Goal: Task Accomplishment & Management: Use online tool/utility

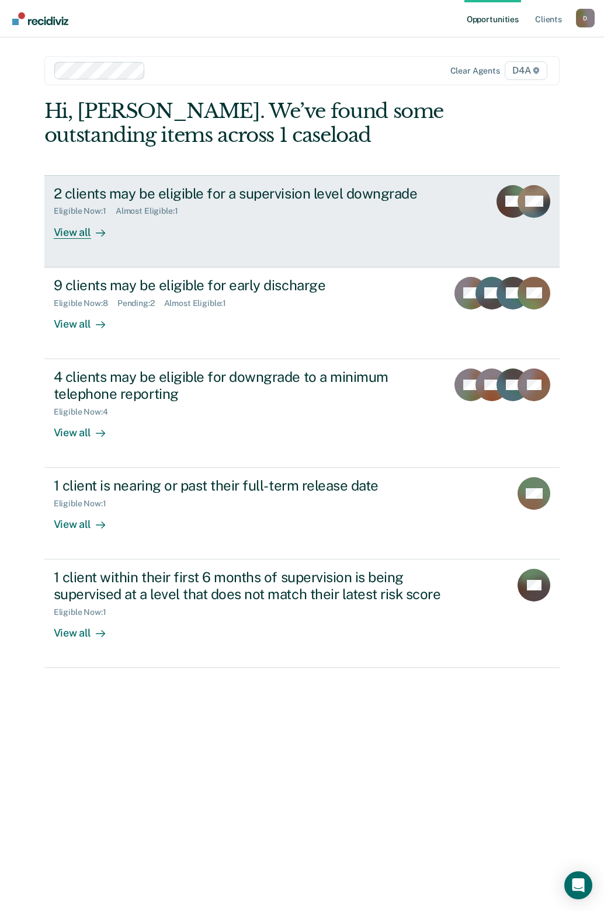
click at [77, 231] on div "View all" at bounding box center [86, 227] width 65 height 23
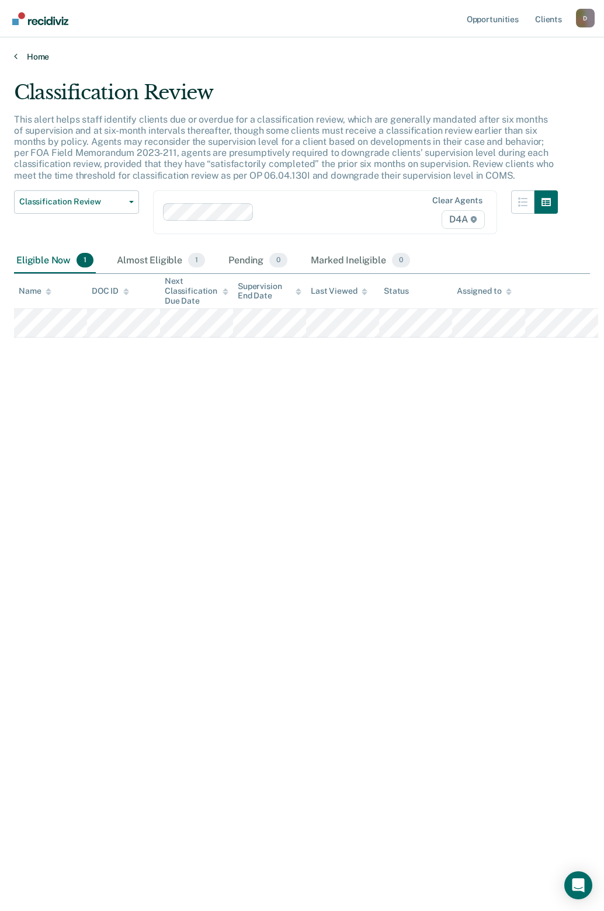
click at [30, 53] on link "Home" at bounding box center [302, 56] width 576 height 11
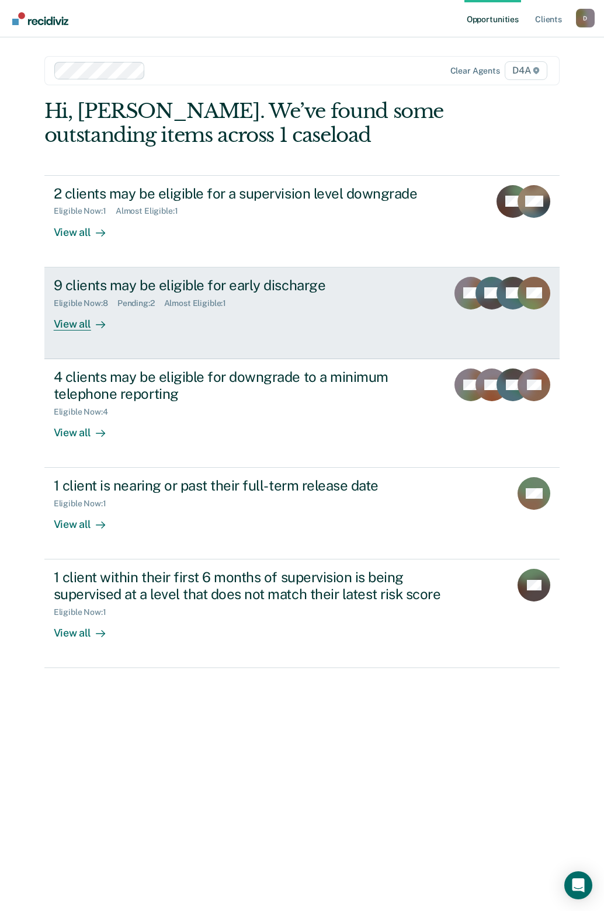
click at [80, 327] on div "View all" at bounding box center [86, 319] width 65 height 23
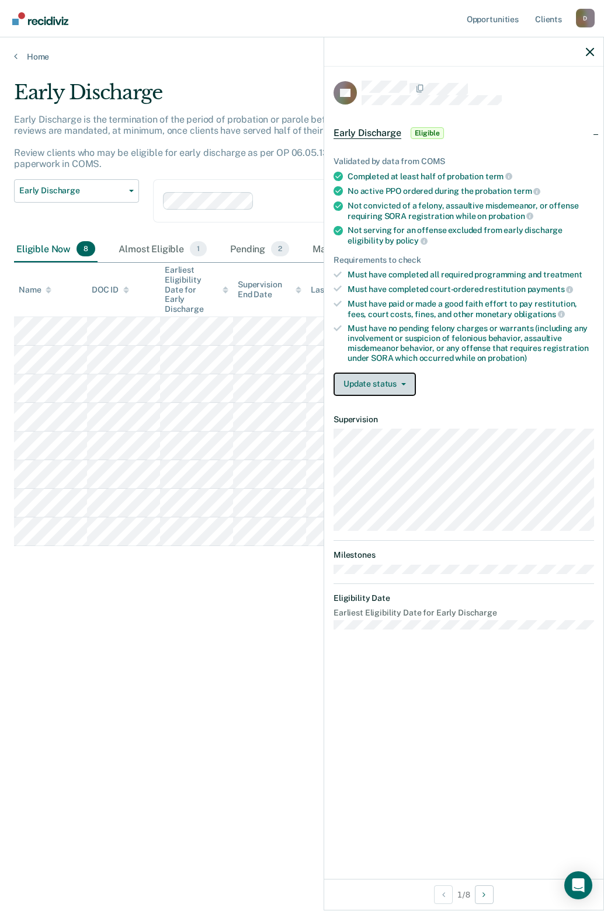
click at [361, 386] on button "Update status" at bounding box center [375, 384] width 82 height 23
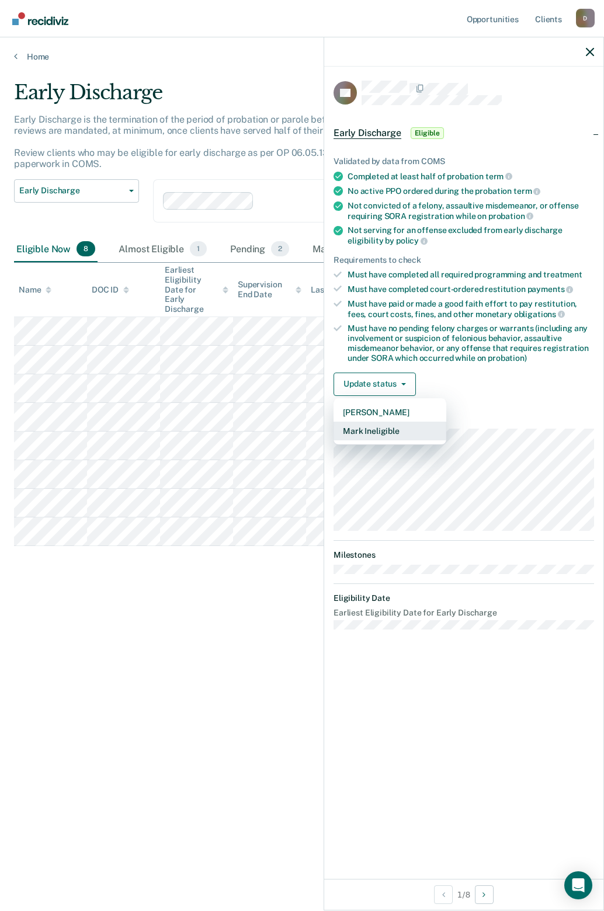
click at [356, 428] on button "Mark Ineligible" at bounding box center [390, 431] width 113 height 19
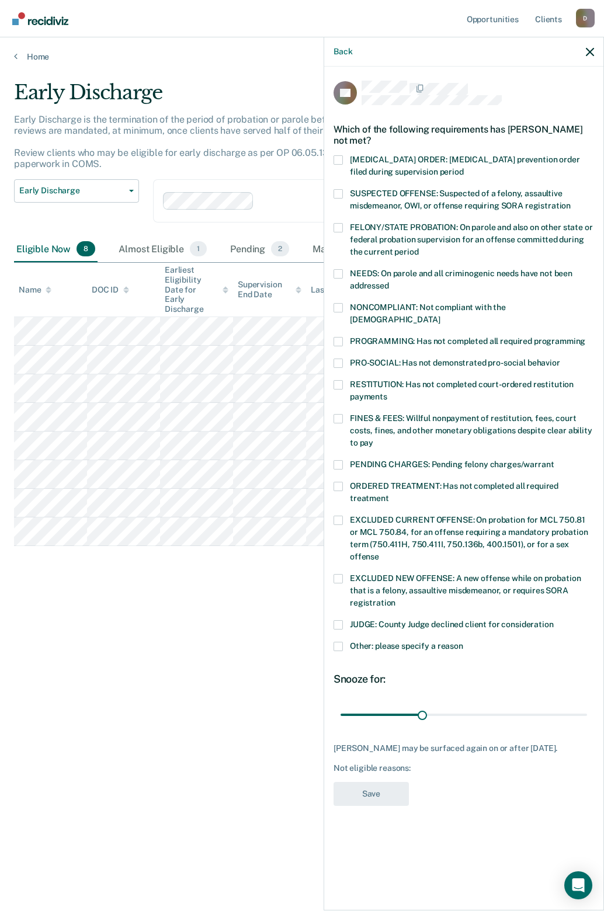
click at [336, 414] on span at bounding box center [338, 418] width 9 height 9
click at [373, 439] on input "FINES & FEES: Willful nonpayment of restitution, fees, court costs, fines, and …" at bounding box center [373, 439] width 0 height 0
click at [337, 482] on span at bounding box center [338, 486] width 9 height 9
click at [389, 494] on input "ORDERED TREATMENT: Has not completed all required treatment" at bounding box center [389, 494] width 0 height 0
click at [362, 782] on button "Save" at bounding box center [371, 794] width 75 height 24
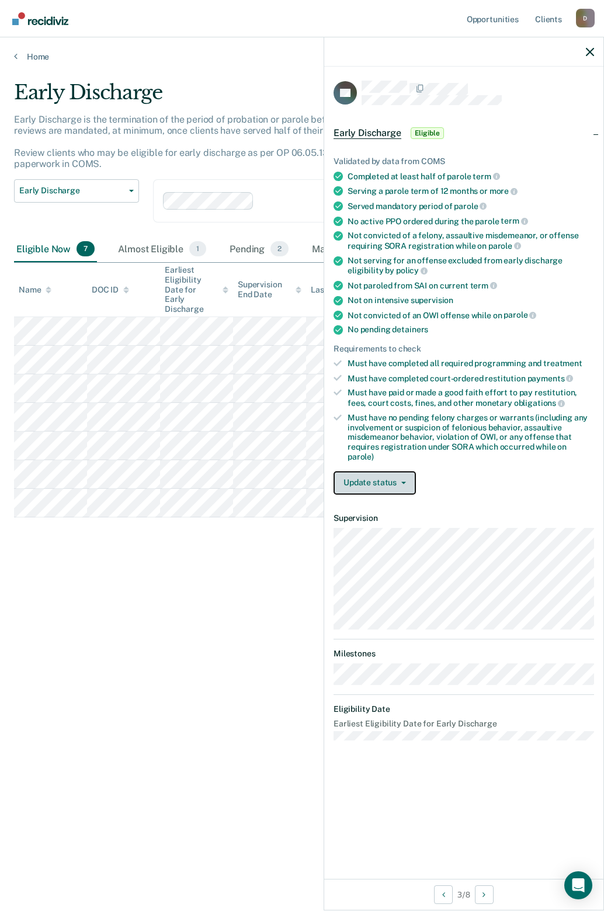
click at [352, 476] on button "Update status" at bounding box center [375, 482] width 82 height 23
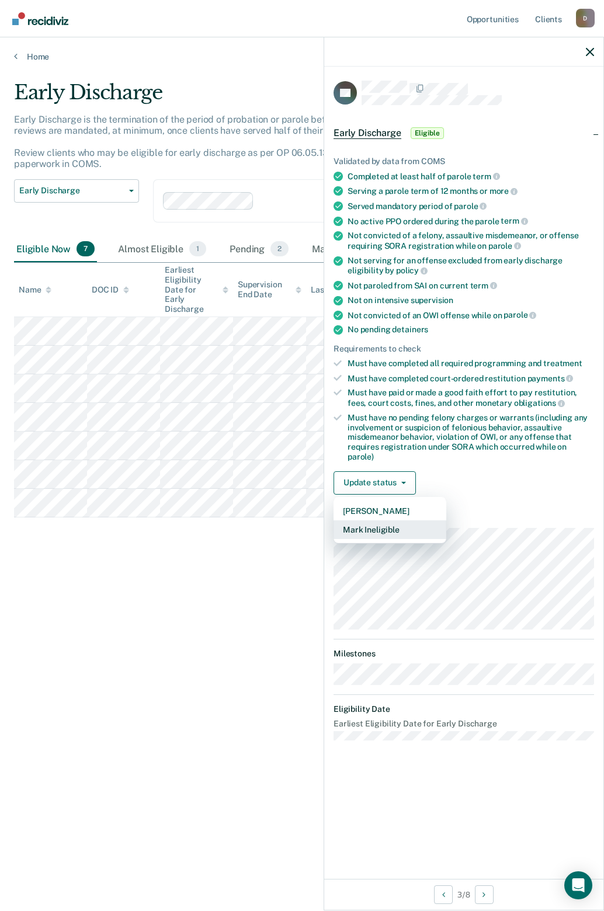
click at [352, 520] on button "Mark Ineligible" at bounding box center [390, 529] width 113 height 19
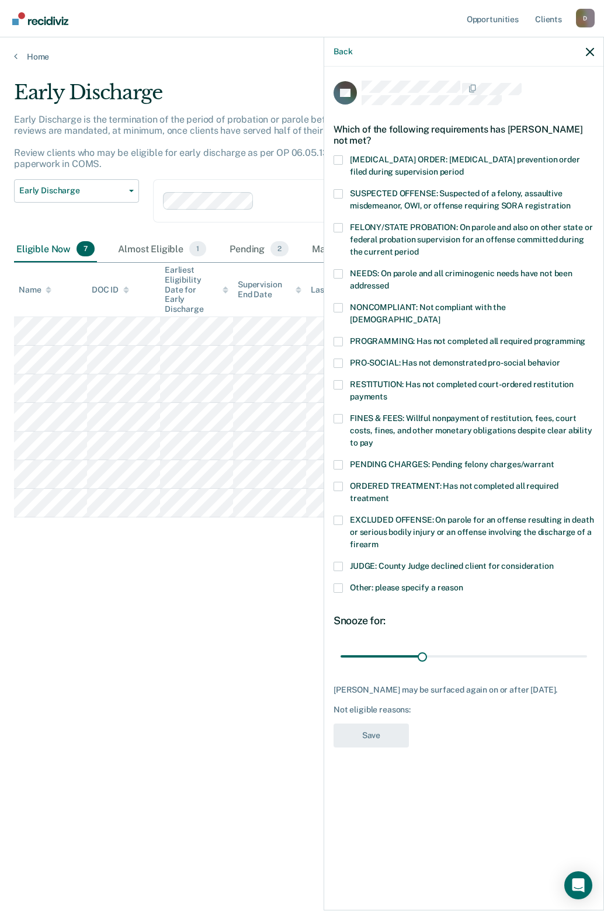
click at [335, 380] on span at bounding box center [338, 384] width 9 height 9
click at [387, 393] on input "RESTITUTION: Has not completed court-ordered restitution payments" at bounding box center [387, 393] width 0 height 0
click at [386, 738] on button "Save" at bounding box center [371, 736] width 75 height 24
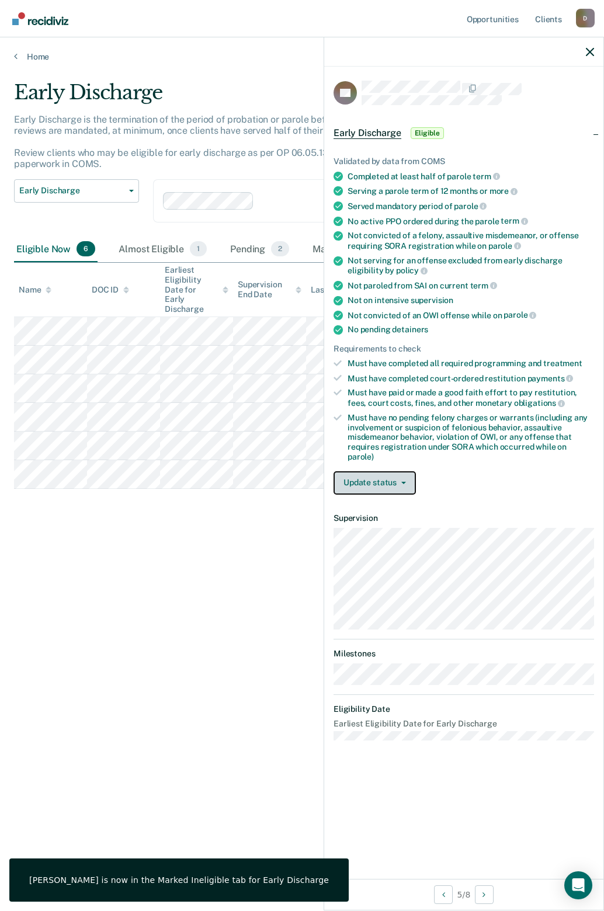
click at [399, 473] on button "Update status" at bounding box center [375, 482] width 82 height 23
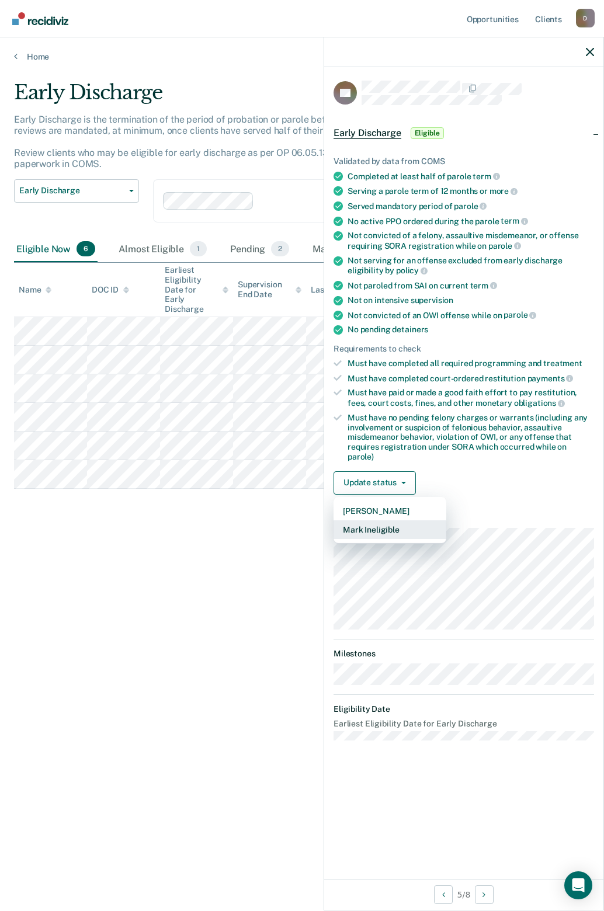
click at [391, 525] on button "Mark Ineligible" at bounding box center [390, 529] width 113 height 19
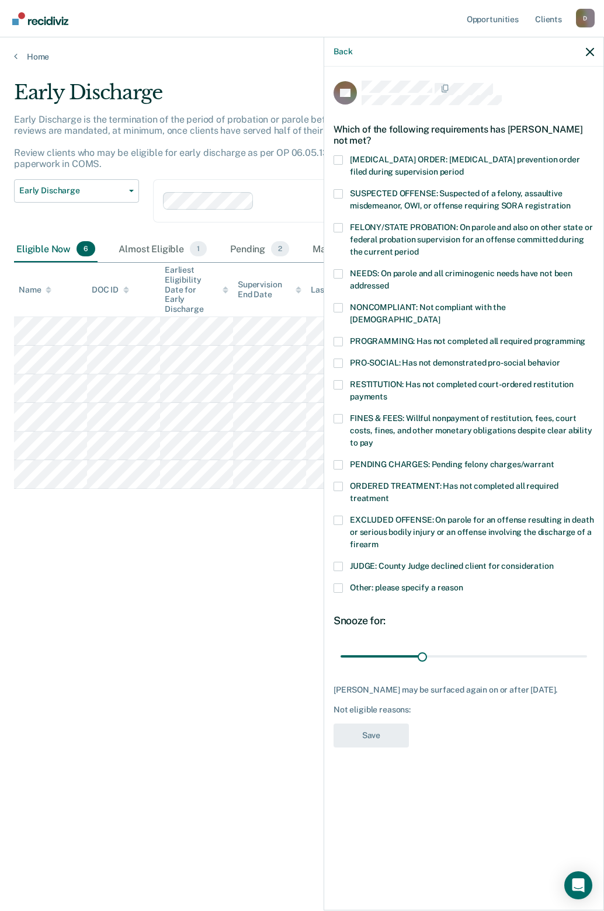
click at [338, 482] on span at bounding box center [338, 486] width 9 height 9
click at [389, 494] on input "ORDERED TREATMENT: Has not completed all required treatment" at bounding box center [389, 494] width 0 height 0
click at [339, 400] on div "RESTITUTION: Has not completed court-ordered restitution payments" at bounding box center [464, 397] width 261 height 34
click at [338, 414] on span at bounding box center [338, 418] width 9 height 9
click at [373, 439] on input "FINES & FEES: Willful nonpayment of restitution, fees, court costs, fines, and …" at bounding box center [373, 439] width 0 height 0
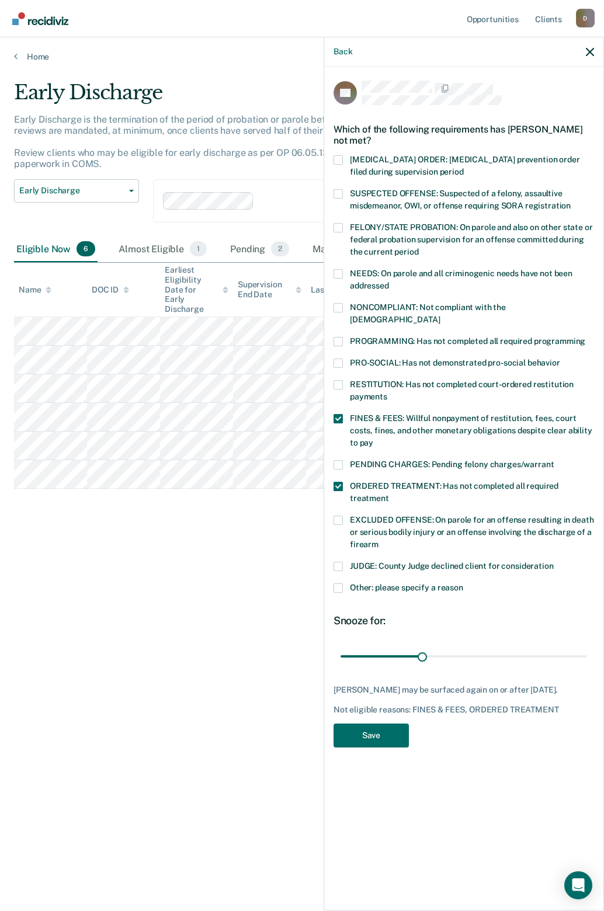
click at [337, 337] on span at bounding box center [338, 341] width 9 height 9
click at [585, 337] on input "PROGRAMMING: Has not completed all required programming" at bounding box center [585, 337] width 0 height 0
click at [336, 272] on span at bounding box center [338, 273] width 9 height 9
click at [389, 282] on input "NEEDS: On parole and all criminogenic needs have not been addressed" at bounding box center [389, 282] width 0 height 0
click at [361, 734] on button "Save" at bounding box center [371, 746] width 75 height 24
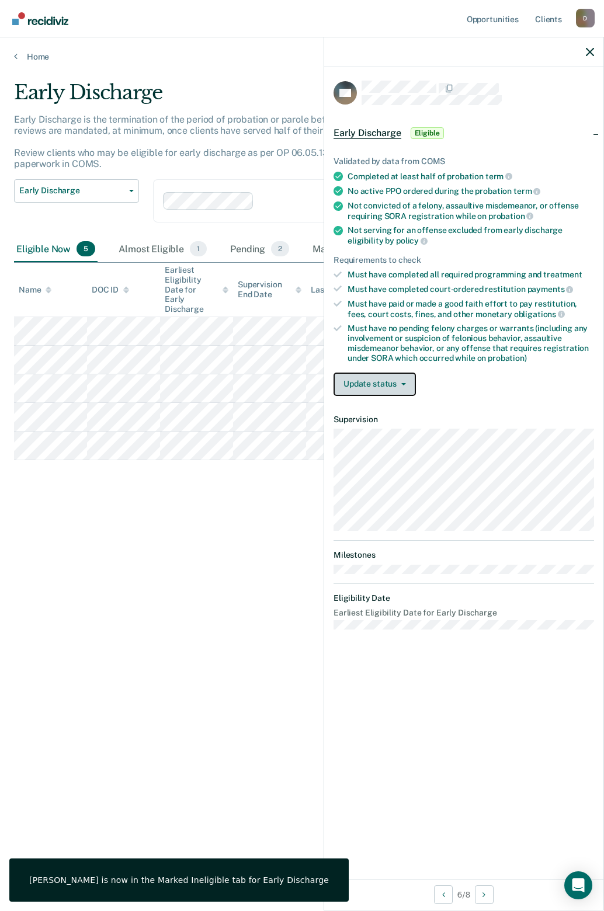
click at [383, 388] on button "Update status" at bounding box center [375, 384] width 82 height 23
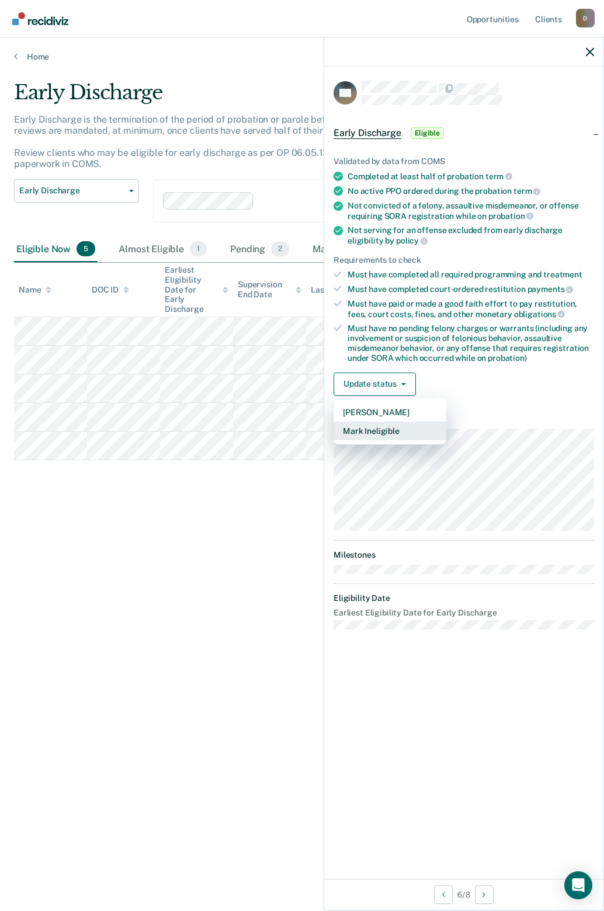
click at [376, 436] on button "Mark Ineligible" at bounding box center [390, 431] width 113 height 19
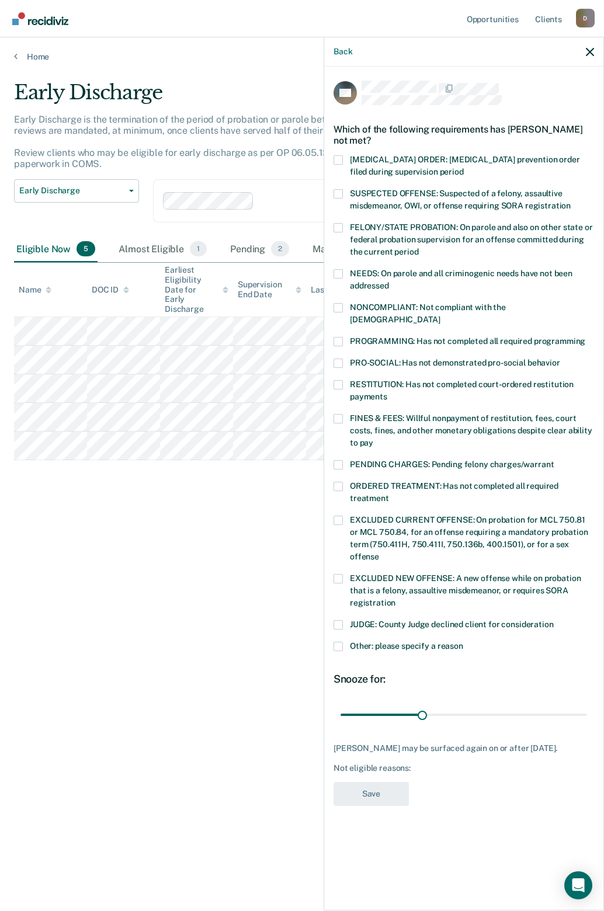
click at [338, 620] on span at bounding box center [338, 624] width 9 height 9
click at [554, 620] on input "JUDGE: County Judge declined client for consideration" at bounding box center [554, 620] width 0 height 0
click at [355, 786] on button "Save" at bounding box center [371, 794] width 75 height 24
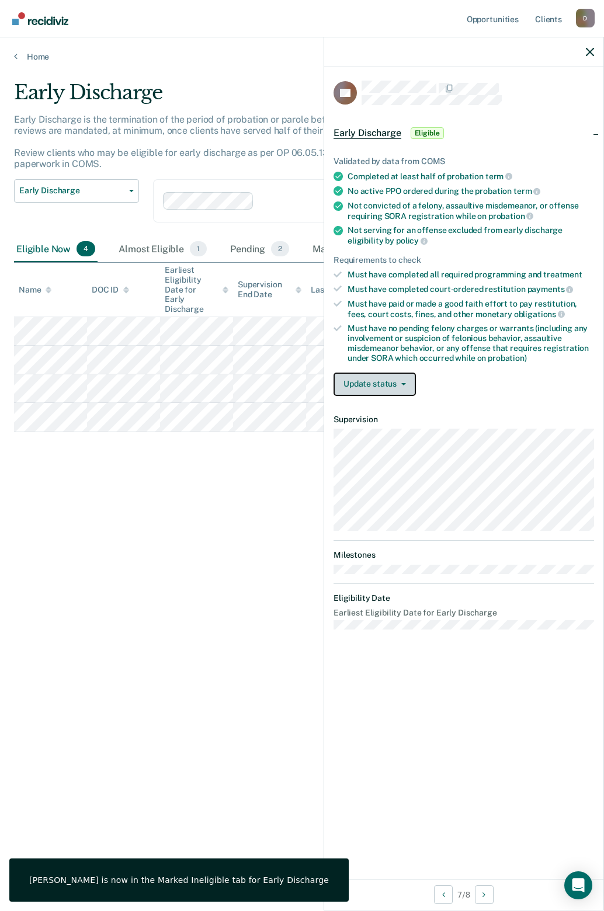
click at [374, 378] on button "Update status" at bounding box center [375, 384] width 82 height 23
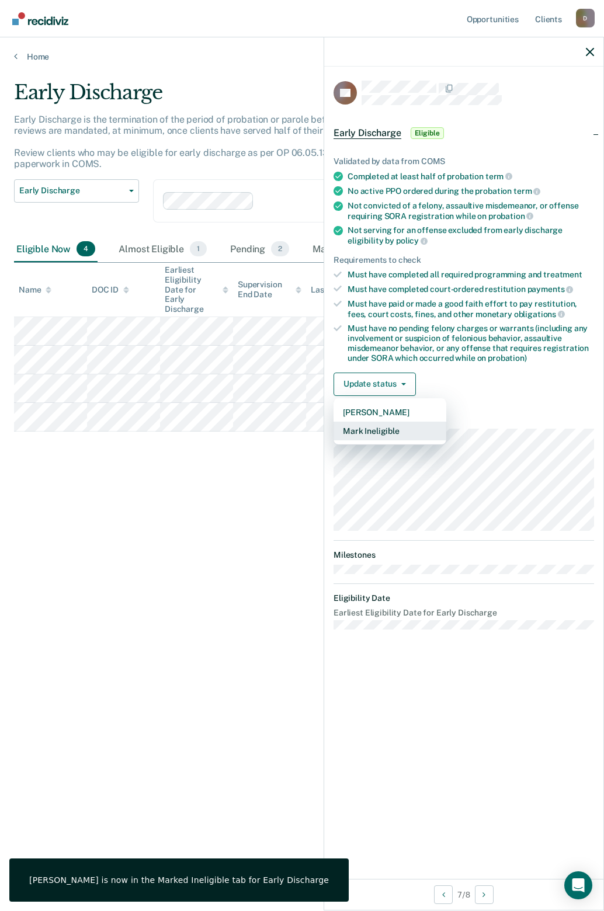
click at [374, 431] on button "Mark Ineligible" at bounding box center [390, 431] width 113 height 19
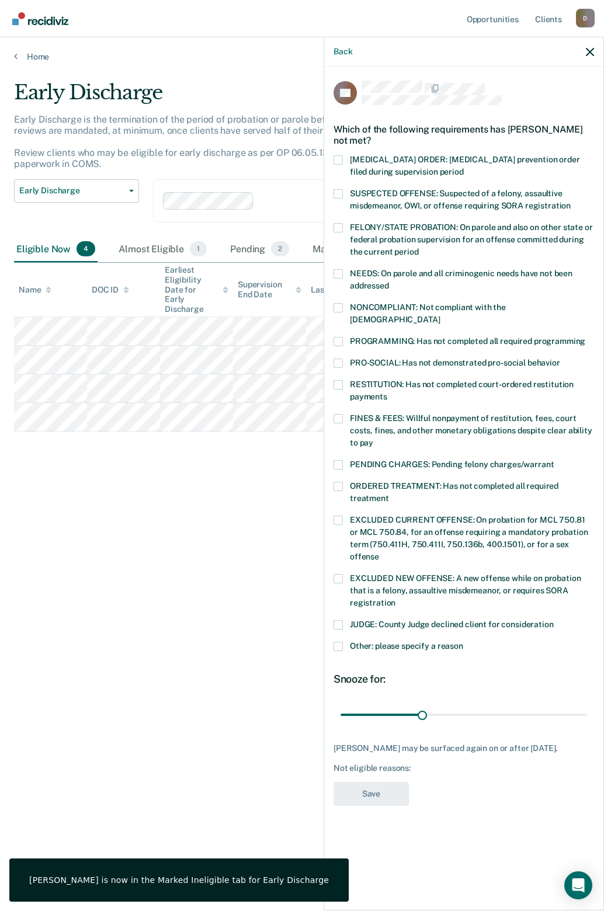
click at [336, 275] on span at bounding box center [338, 273] width 9 height 9
click at [389, 282] on input "NEEDS: On parole and all criminogenic needs have not been addressed" at bounding box center [389, 282] width 0 height 0
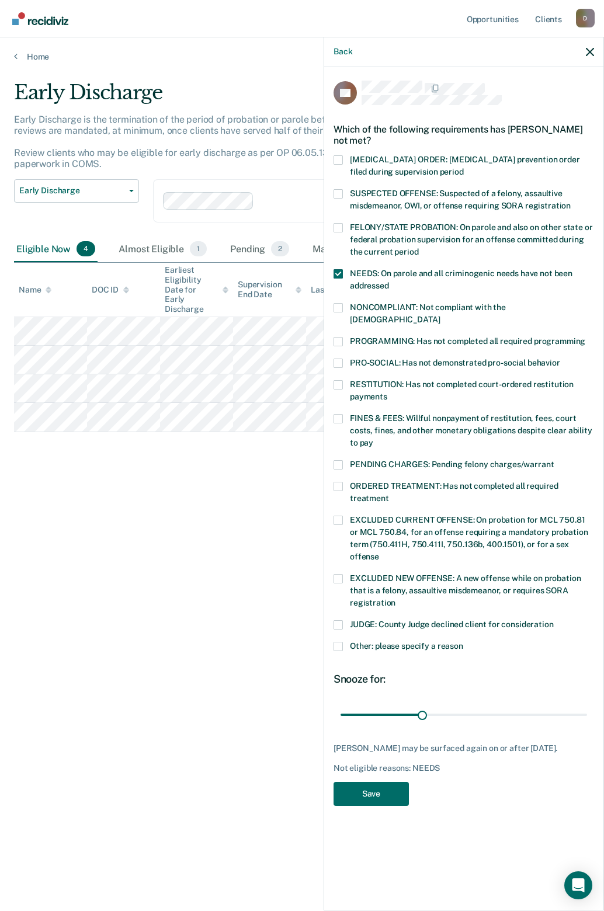
click at [336, 275] on span at bounding box center [338, 273] width 9 height 9
click at [389, 282] on input "NEEDS: On parole and all criminogenic needs have not been addressed" at bounding box center [389, 282] width 0 height 0
click at [337, 337] on span at bounding box center [338, 341] width 9 height 9
click at [585, 337] on input "PROGRAMMING: Has not completed all required programming" at bounding box center [585, 337] width 0 height 0
click at [338, 414] on span at bounding box center [338, 418] width 9 height 9
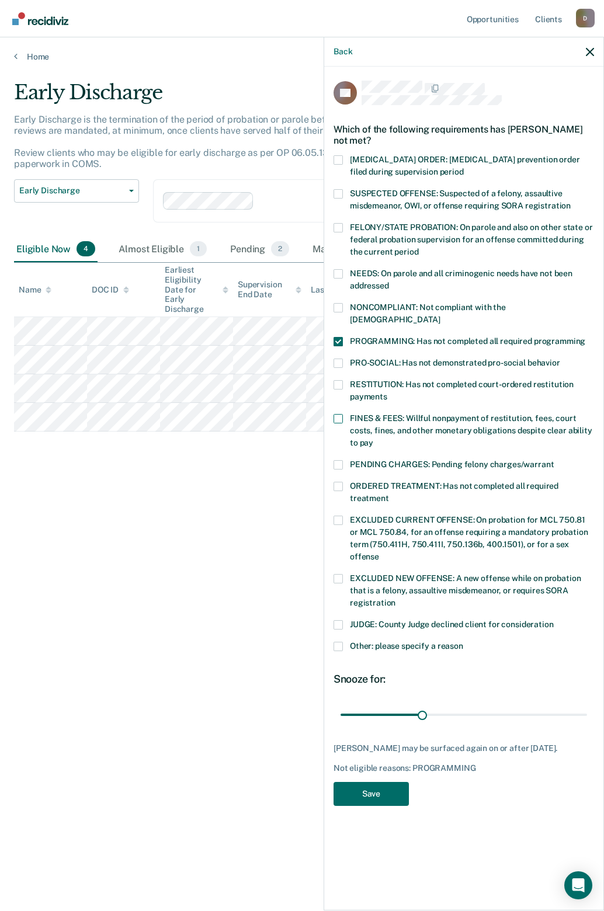
click at [373, 439] on input "FINES & FEES: Willful nonpayment of restitution, fees, court costs, fines, and …" at bounding box center [373, 439] width 0 height 0
click at [341, 482] on span at bounding box center [338, 486] width 9 height 9
click at [389, 494] on input "ORDERED TREATMENT: Has not completed all required treatment" at bounding box center [389, 494] width 0 height 0
click at [369, 794] on button "Save" at bounding box center [371, 804] width 75 height 24
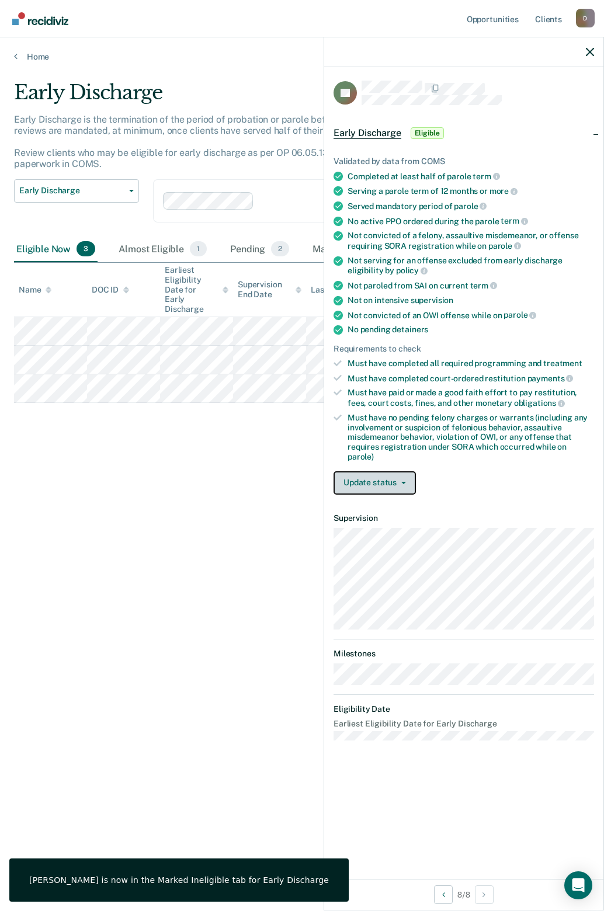
click at [375, 474] on button "Update status" at bounding box center [375, 482] width 82 height 23
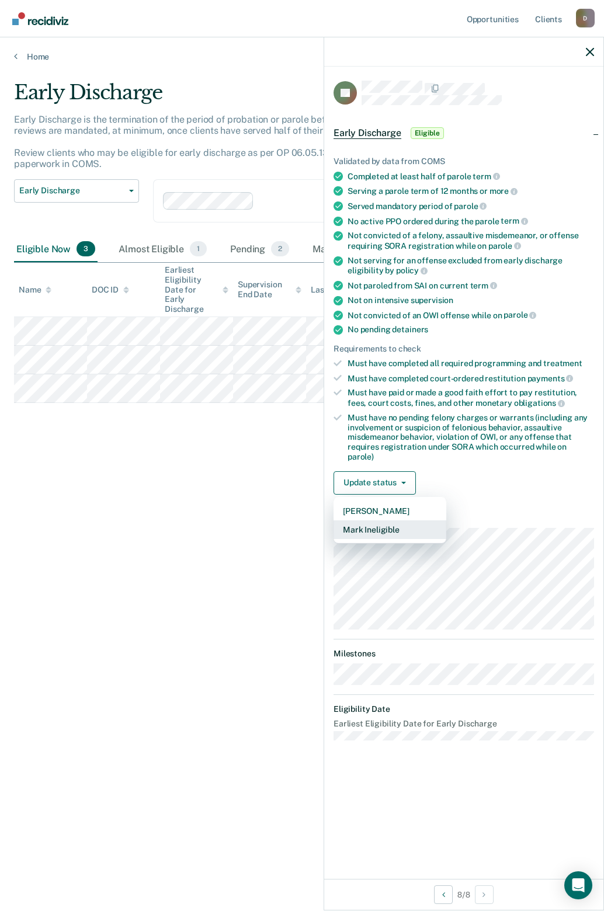
click at [367, 522] on button "Mark Ineligible" at bounding box center [390, 529] width 113 height 19
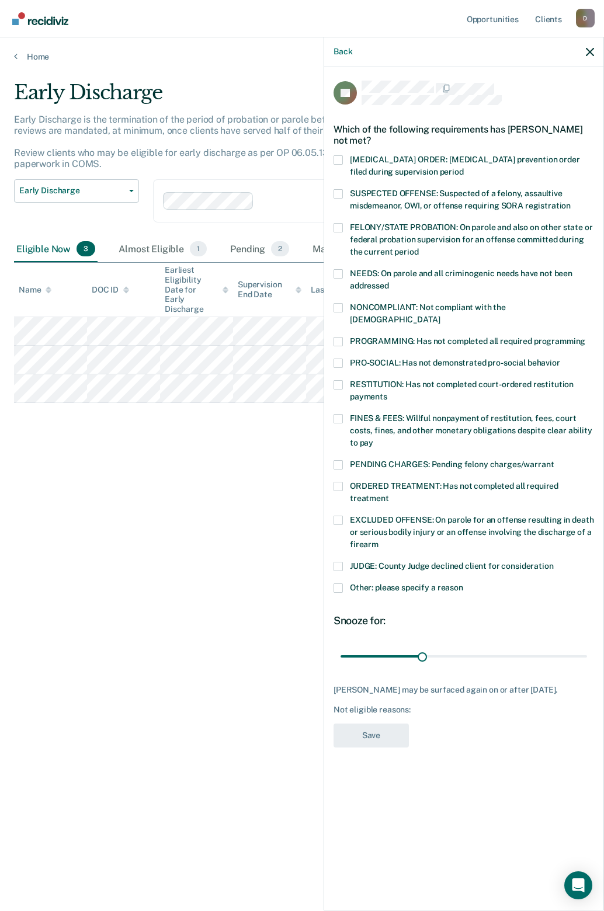
click at [340, 414] on span at bounding box center [338, 418] width 9 height 9
click at [373, 439] on input "FINES & FEES: Willful nonpayment of restitution, fees, court costs, fines, and …" at bounding box center [373, 439] width 0 height 0
click at [338, 270] on span at bounding box center [338, 273] width 9 height 9
click at [389, 282] on input "NEEDS: On parole and all criminogenic needs have not been addressed" at bounding box center [389, 282] width 0 height 0
click at [341, 337] on span at bounding box center [338, 341] width 9 height 9
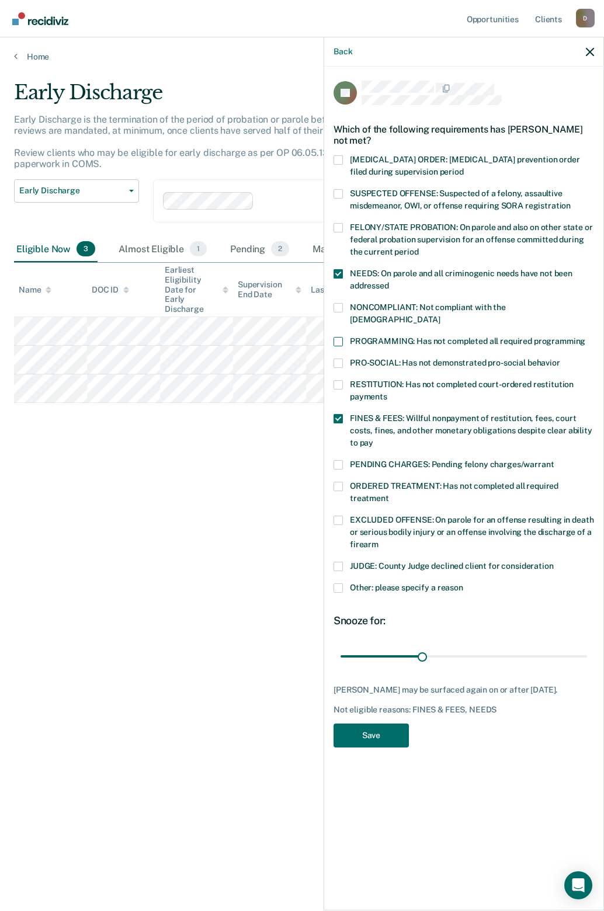
click at [585, 337] on input "PROGRAMMING: Has not completed all required programming" at bounding box center [585, 337] width 0 height 0
click at [368, 725] on button "Save" at bounding box center [371, 736] width 75 height 24
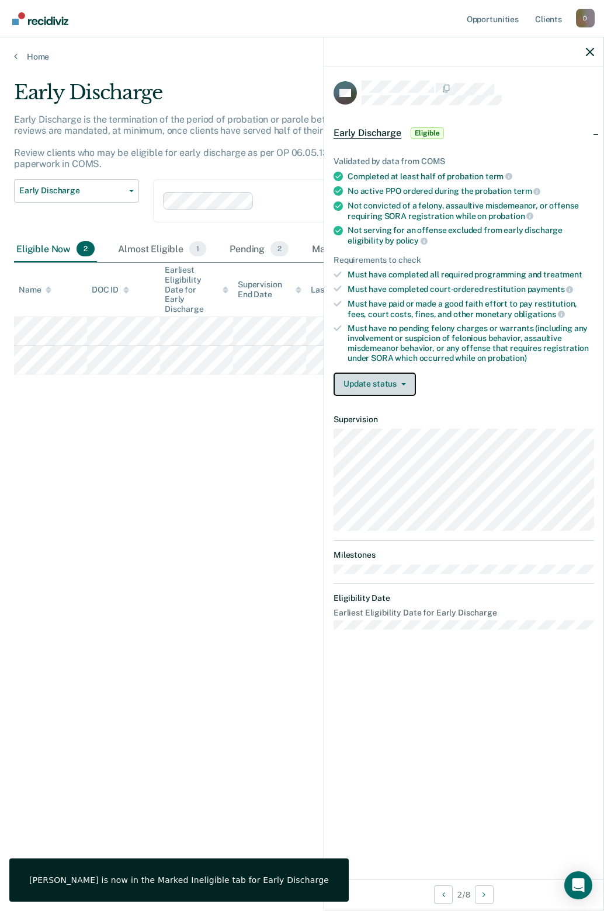
click at [379, 385] on button "Update status" at bounding box center [375, 384] width 82 height 23
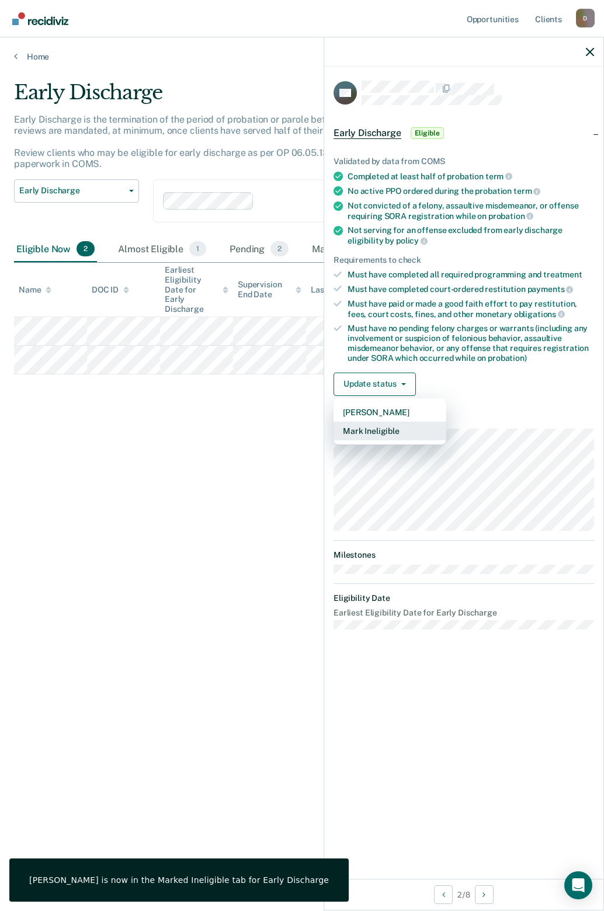
click at [377, 430] on button "Mark Ineligible" at bounding box center [390, 431] width 113 height 19
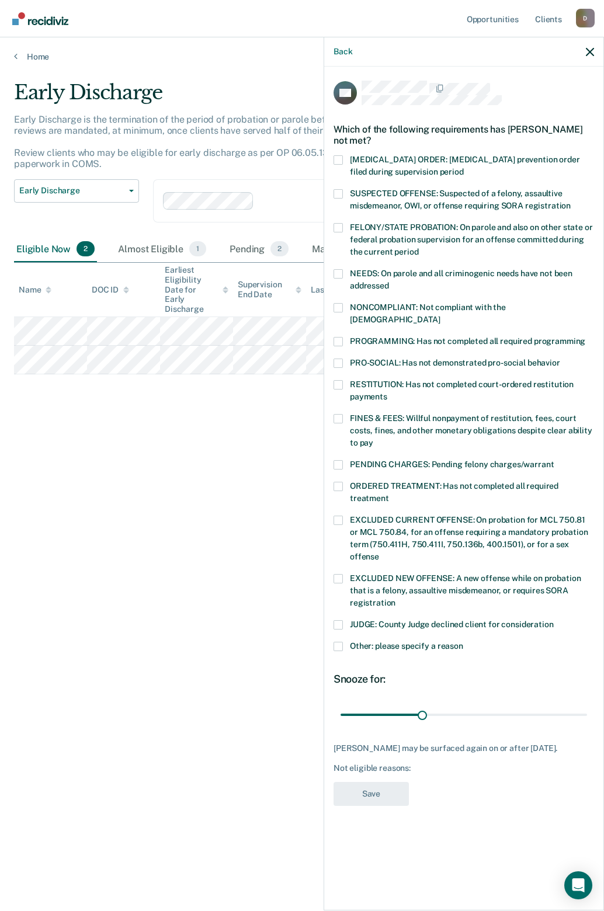
click at [339, 414] on span at bounding box center [338, 418] width 9 height 9
click at [373, 439] on input "FINES & FEES: Willful nonpayment of restitution, fees, court costs, fines, and …" at bounding box center [373, 439] width 0 height 0
click at [342, 620] on span at bounding box center [338, 624] width 9 height 9
click at [554, 620] on input "JUDGE: County Judge declined client for consideration" at bounding box center [554, 620] width 0 height 0
click at [357, 783] on button "Save" at bounding box center [371, 794] width 75 height 24
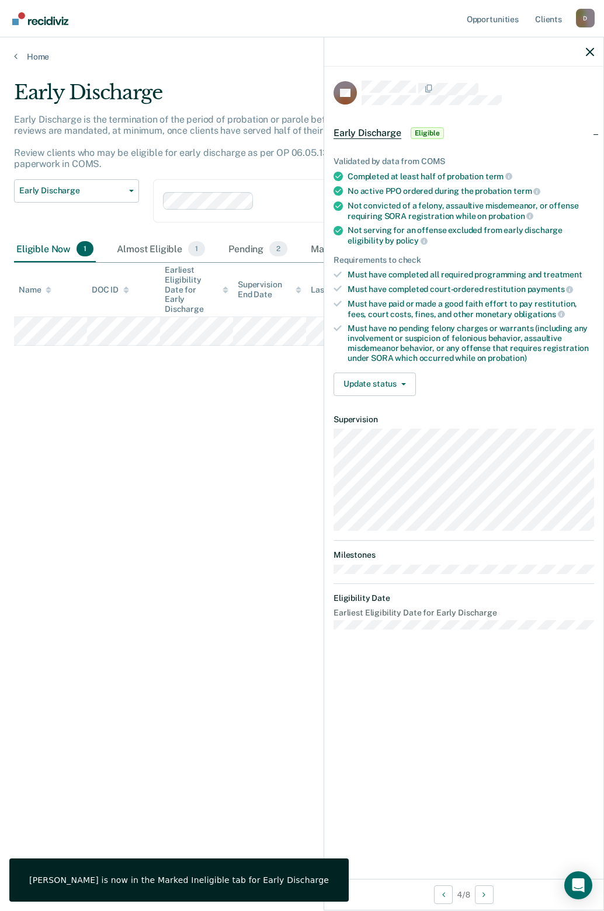
click at [267, 398] on div "Early Discharge Early Discharge is the termination of the period of probation o…" at bounding box center [302, 452] width 576 height 743
click at [587, 53] on icon "button" at bounding box center [590, 52] width 8 height 8
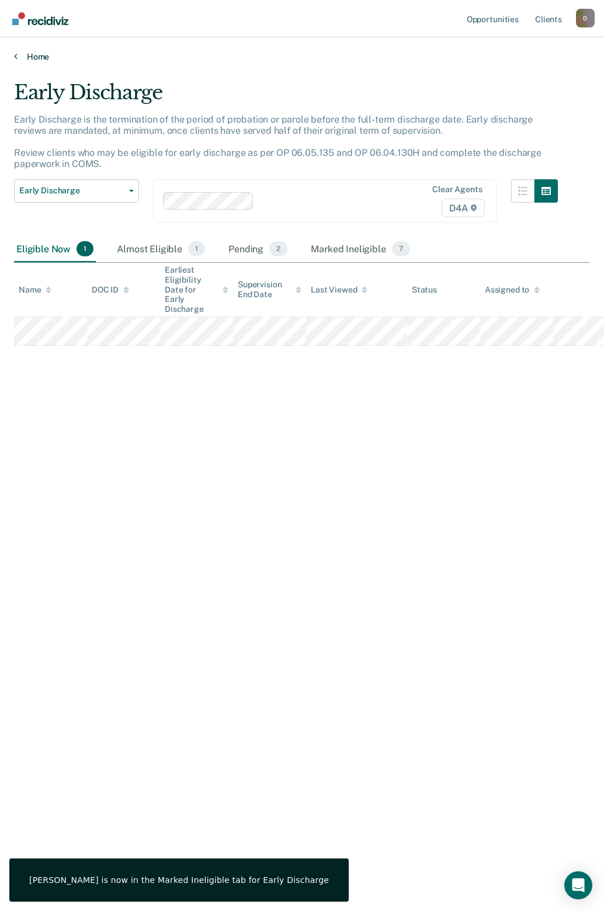
click at [28, 52] on link "Home" at bounding box center [302, 56] width 576 height 11
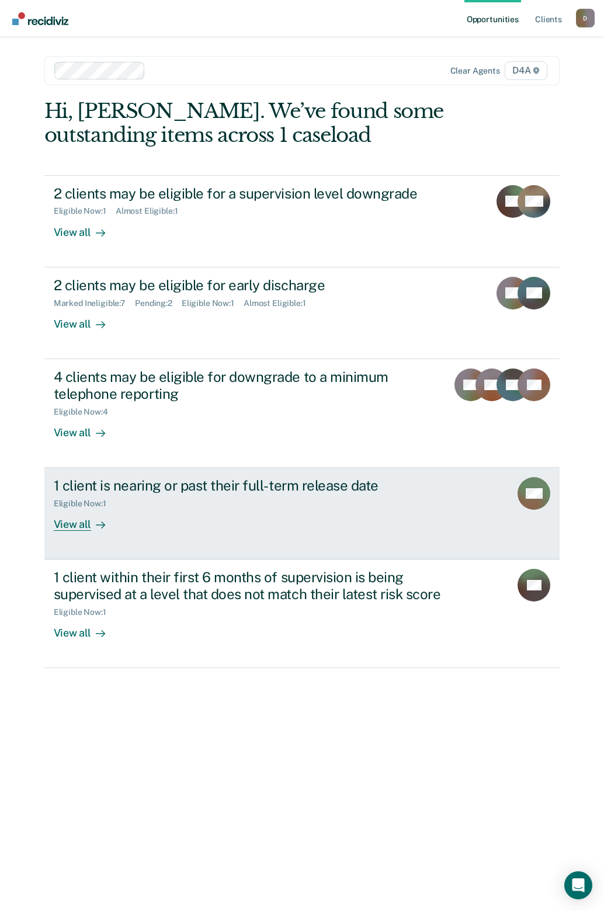
click at [82, 524] on div "View all" at bounding box center [86, 520] width 65 height 23
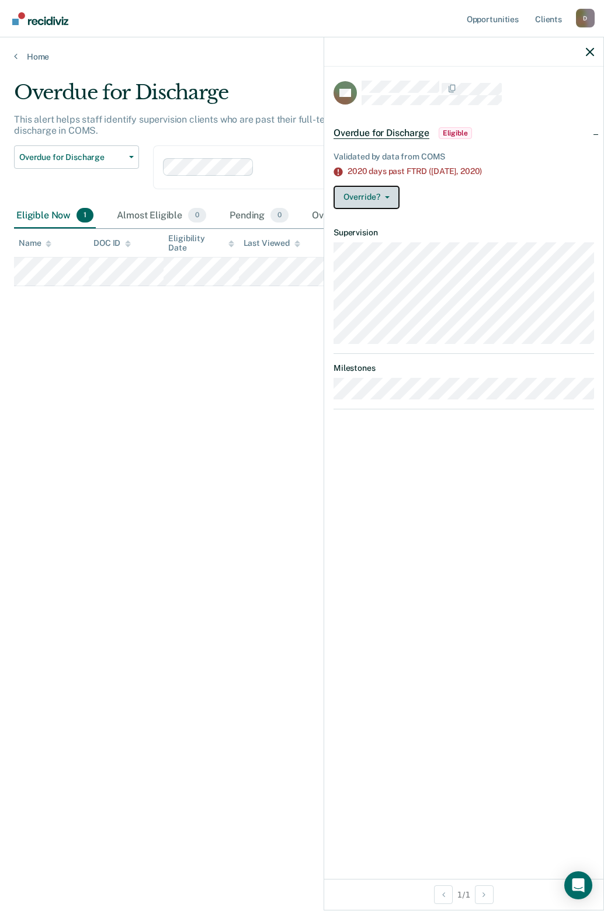
click at [362, 193] on button "Override?" at bounding box center [367, 197] width 66 height 23
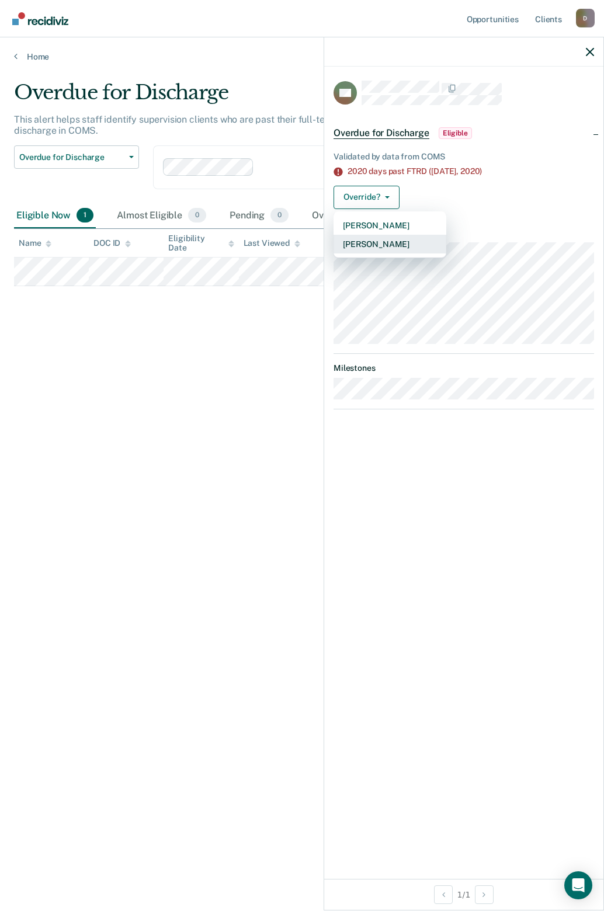
click at [365, 251] on button "[PERSON_NAME]" at bounding box center [390, 244] width 113 height 19
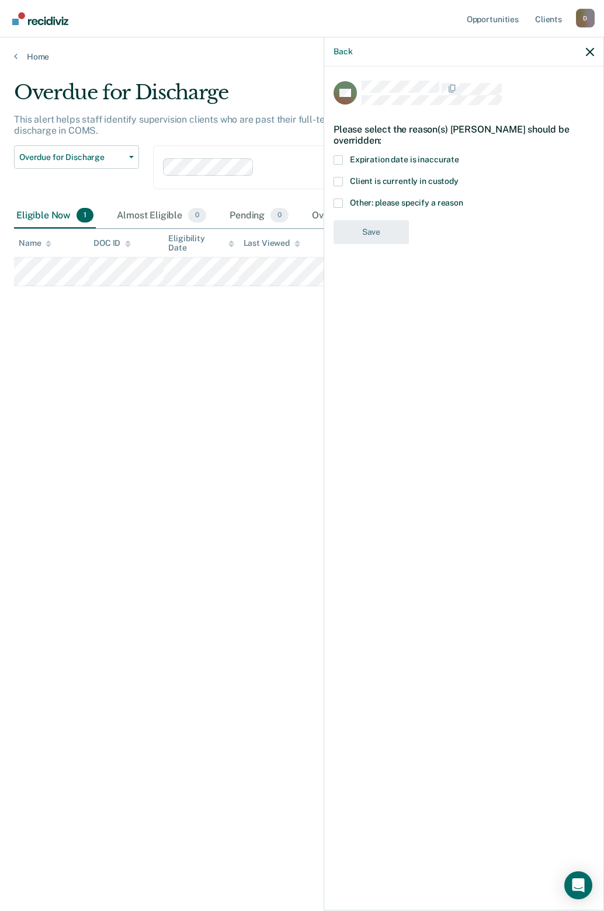
click at [341, 199] on span at bounding box center [338, 203] width 9 height 9
click at [463, 199] on input "Other: please specify a reason" at bounding box center [463, 199] width 0 height 0
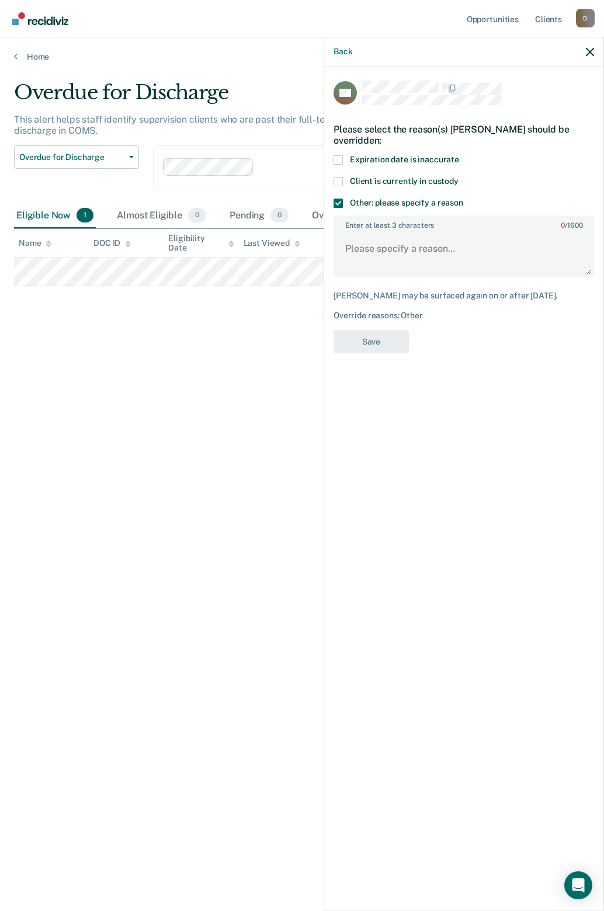
click at [338, 160] on span at bounding box center [338, 159] width 9 height 9
click at [459, 155] on input "Expiration date is inaccurate" at bounding box center [459, 155] width 0 height 0
click at [357, 241] on textarea "Enter at least 3 characters 0 / 1600" at bounding box center [464, 253] width 258 height 43
type textarea "Interstate Parole not elligible"
click at [357, 342] on button "Save" at bounding box center [371, 342] width 75 height 24
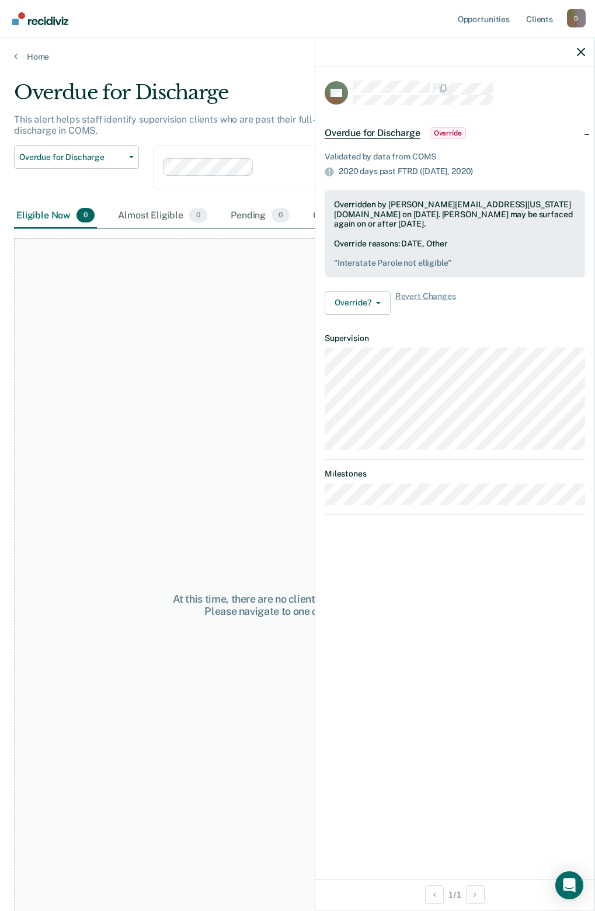
click at [179, 740] on div "At this time, there are no clients who are Eligible Now. Please navigate to one…" at bounding box center [297, 605] width 567 height 734
click at [29, 58] on link "Home" at bounding box center [297, 56] width 567 height 11
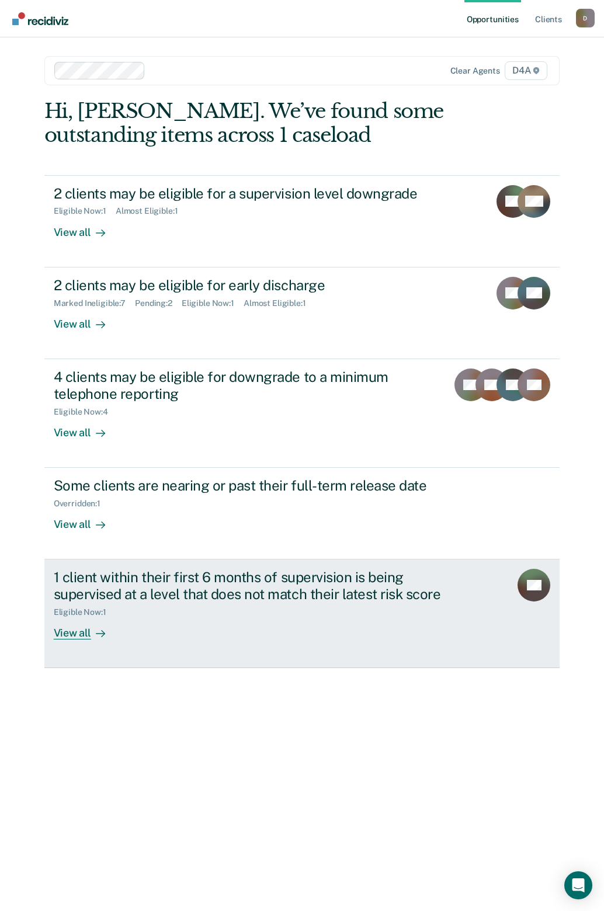
click at [86, 641] on link "1 client within their first 6 months of supervision is being supervised at a le…" at bounding box center [302, 614] width 516 height 109
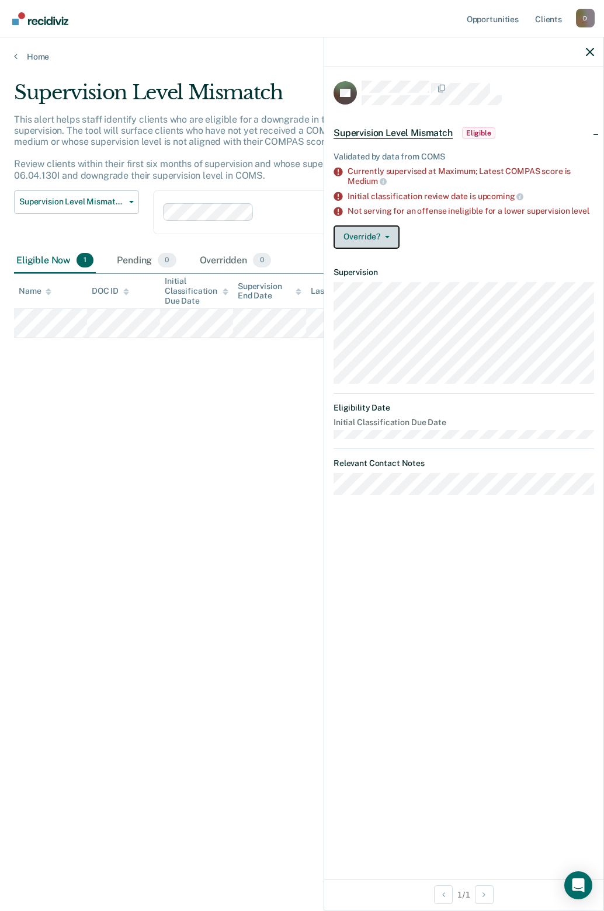
click at [371, 241] on button "Override?" at bounding box center [367, 236] width 66 height 23
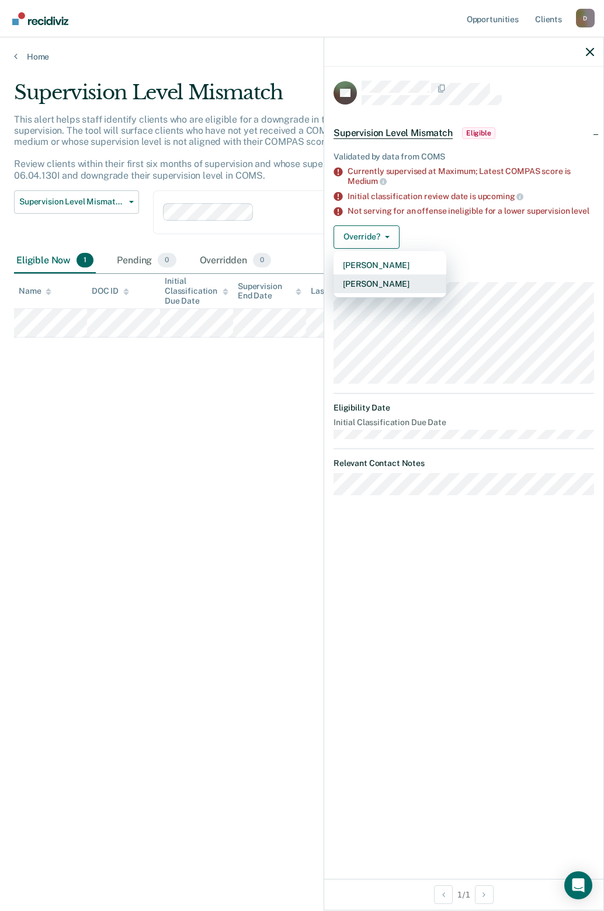
click at [373, 277] on button "[PERSON_NAME]" at bounding box center [390, 284] width 113 height 19
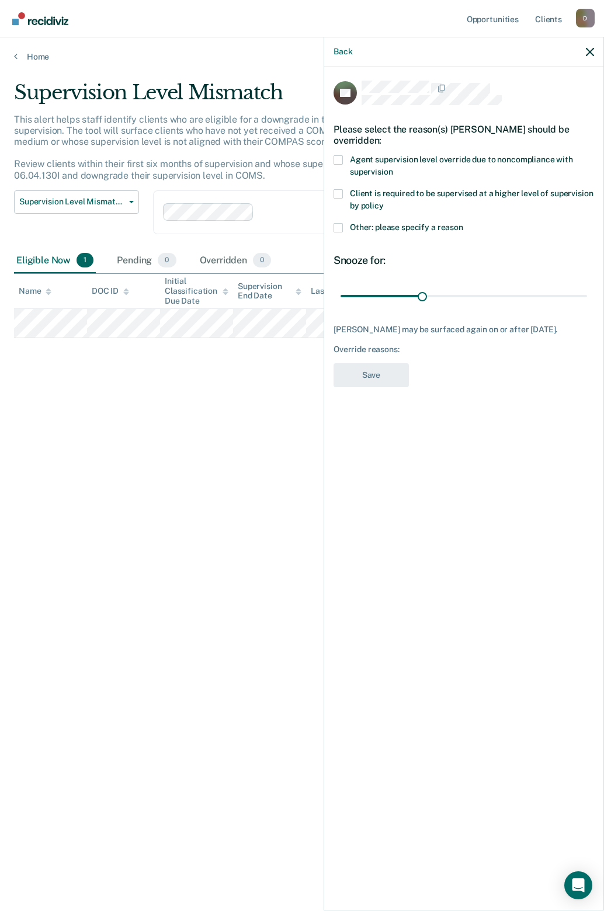
click at [341, 190] on span at bounding box center [338, 193] width 9 height 9
click at [384, 202] on input "Client is required to be supervised at a higher level of supervision by policy" at bounding box center [384, 202] width 0 height 0
click at [342, 231] on span at bounding box center [338, 227] width 9 height 9
click at [463, 223] on input "Other: please specify a reason" at bounding box center [463, 223] width 0 height 0
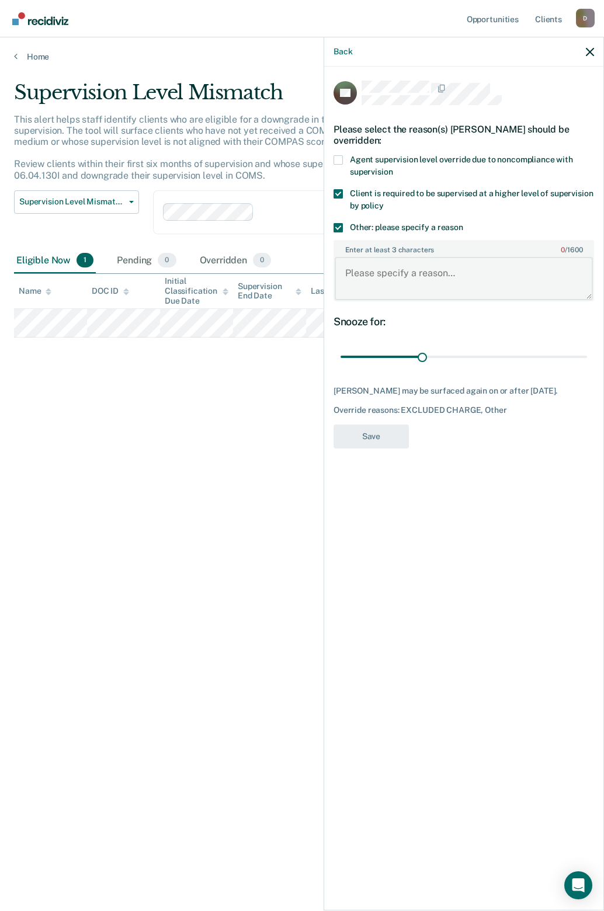
drag, startPoint x: 366, startPoint y: 297, endPoint x: 369, endPoint y: 276, distance: 21.2
click at [366, 297] on textarea "Enter at least 3 characters 0 / 1600" at bounding box center [464, 278] width 258 height 43
type textarea "D47"
click at [371, 434] on button "Save" at bounding box center [371, 437] width 75 height 24
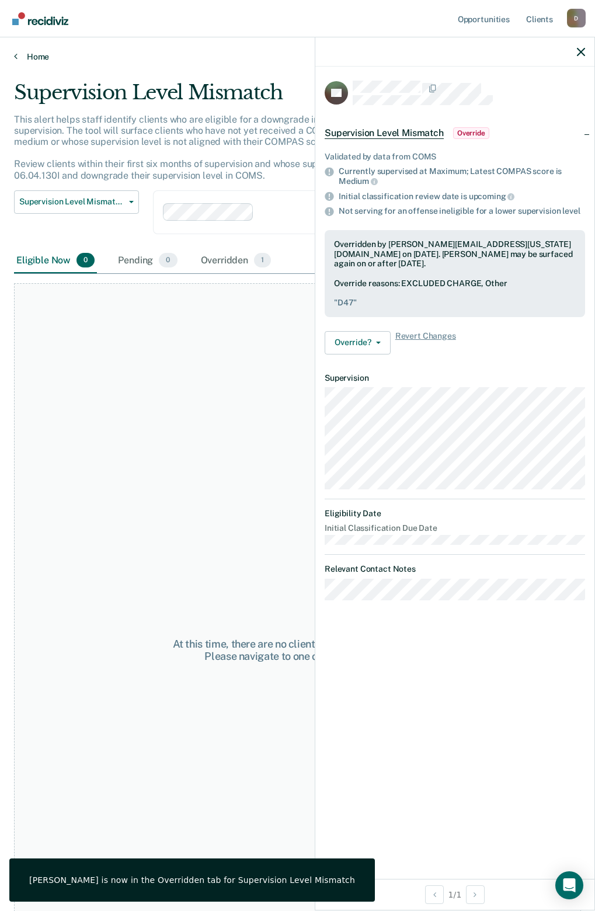
click at [32, 59] on link "Home" at bounding box center [297, 56] width 567 height 11
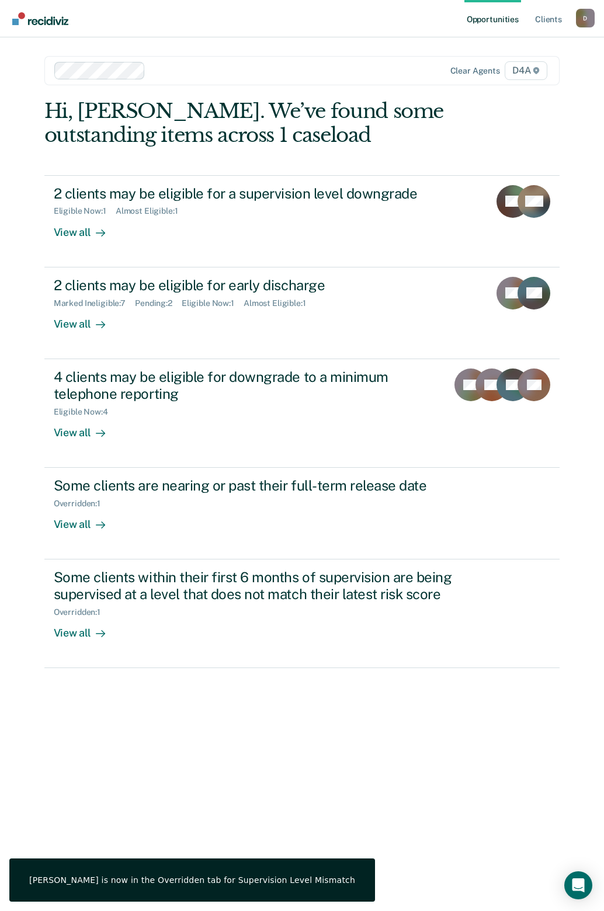
click at [37, 17] on img "Go to Recidiviz Home" at bounding box center [40, 18] width 56 height 13
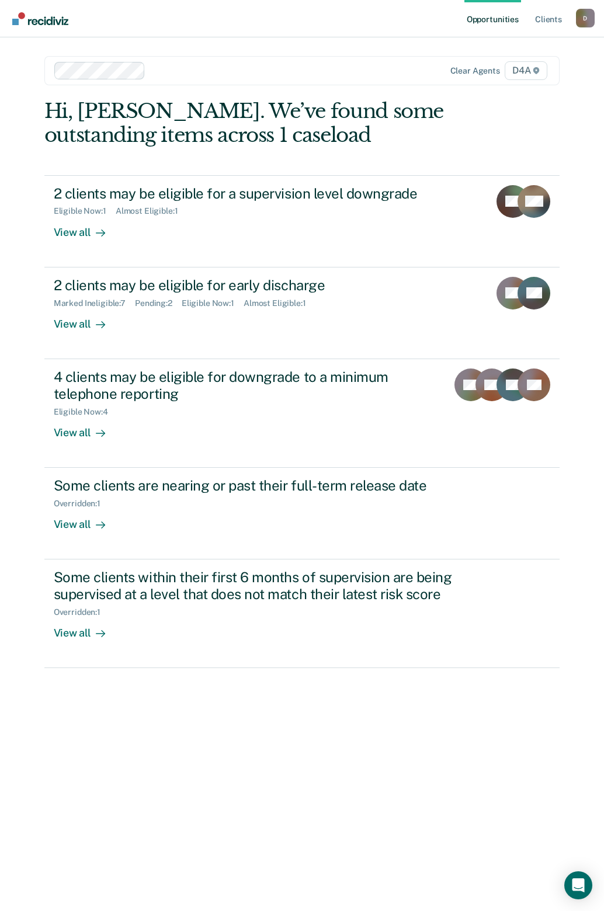
click at [40, 18] on img "Go to Recidiviz Home" at bounding box center [40, 18] width 56 height 13
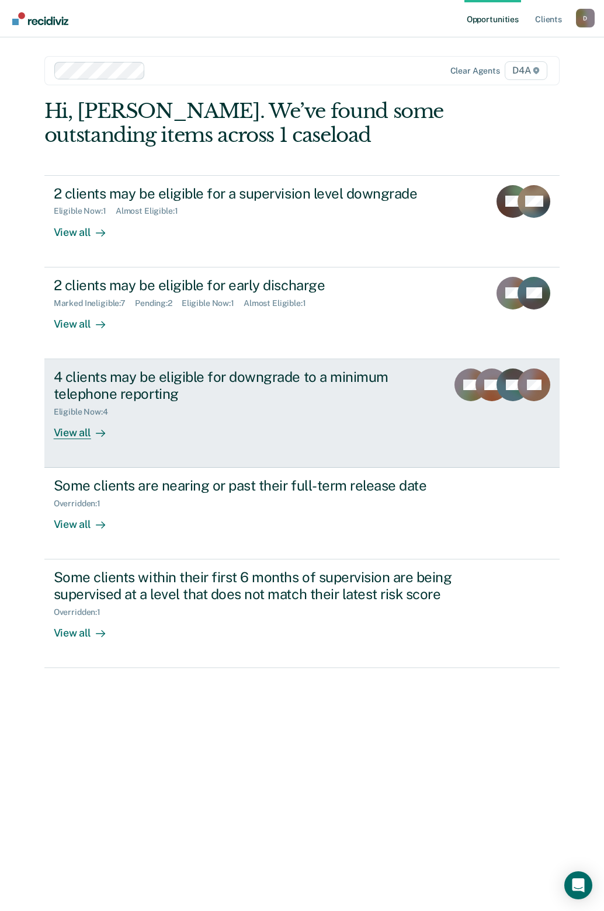
click at [72, 433] on div "View all" at bounding box center [86, 427] width 65 height 23
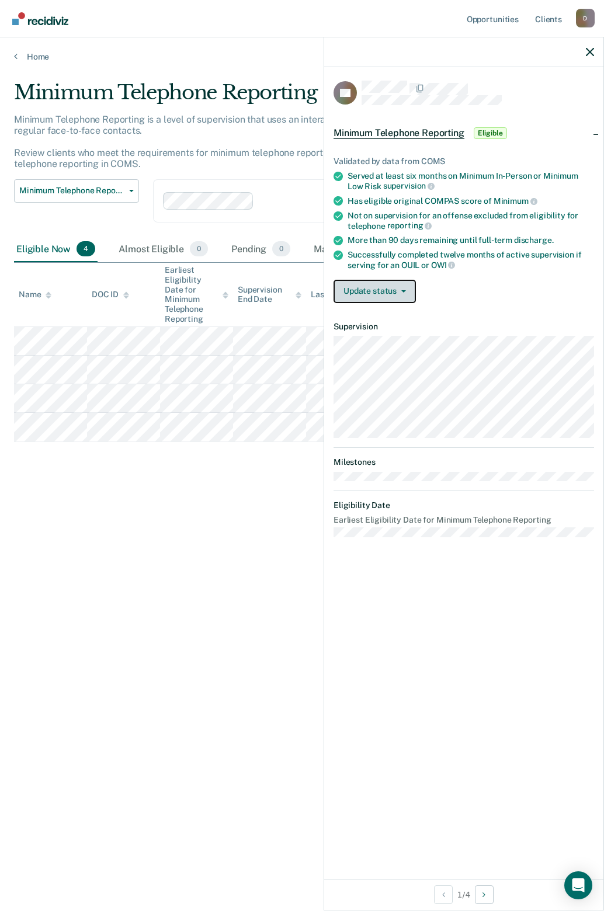
click at [363, 285] on button "Update status" at bounding box center [375, 291] width 82 height 23
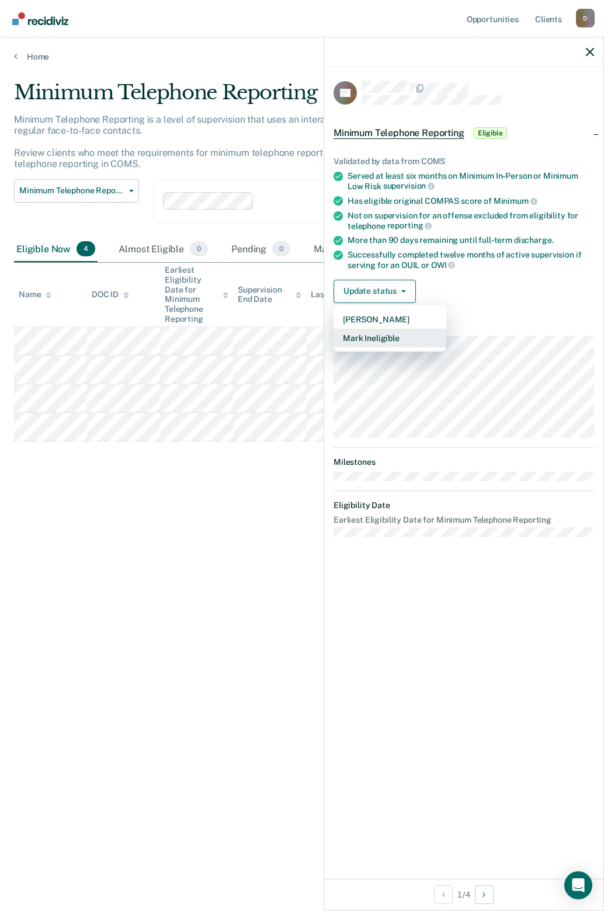
click at [346, 344] on button "Mark Ineligible" at bounding box center [390, 338] width 113 height 19
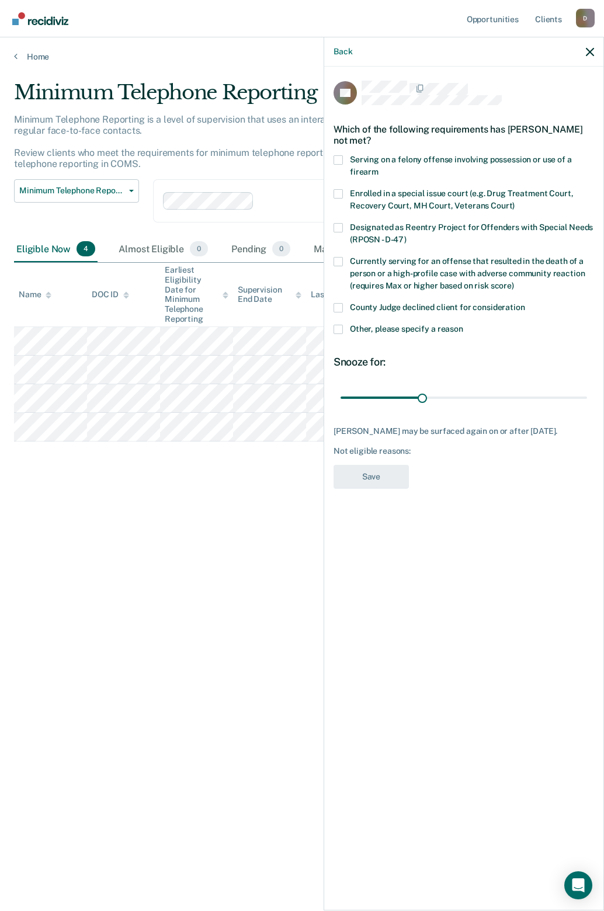
click at [341, 303] on span at bounding box center [338, 307] width 9 height 9
click at [525, 303] on input "County Judge declined client for consideration" at bounding box center [525, 303] width 0 height 0
click at [388, 465] on button "Save" at bounding box center [371, 477] width 75 height 24
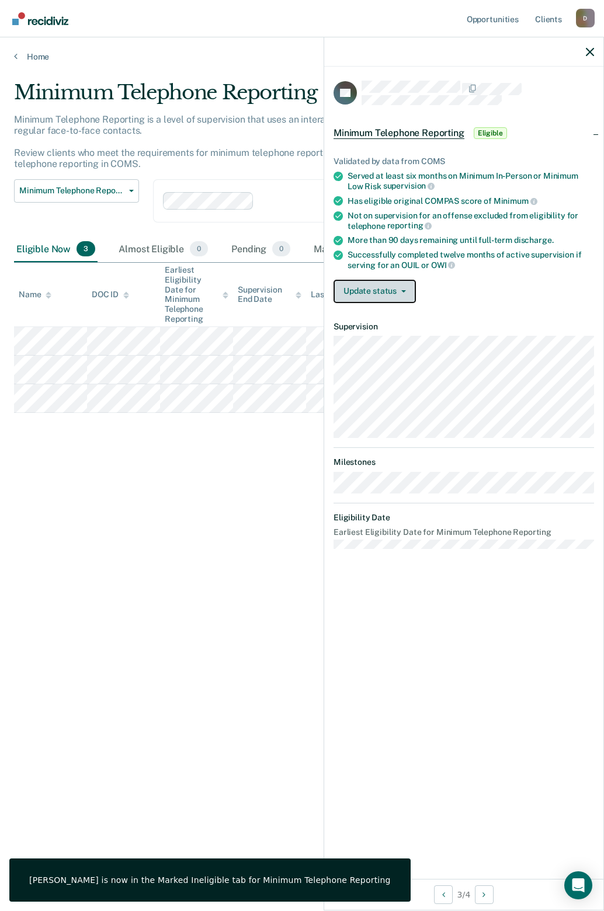
click at [364, 294] on button "Update status" at bounding box center [375, 291] width 82 height 23
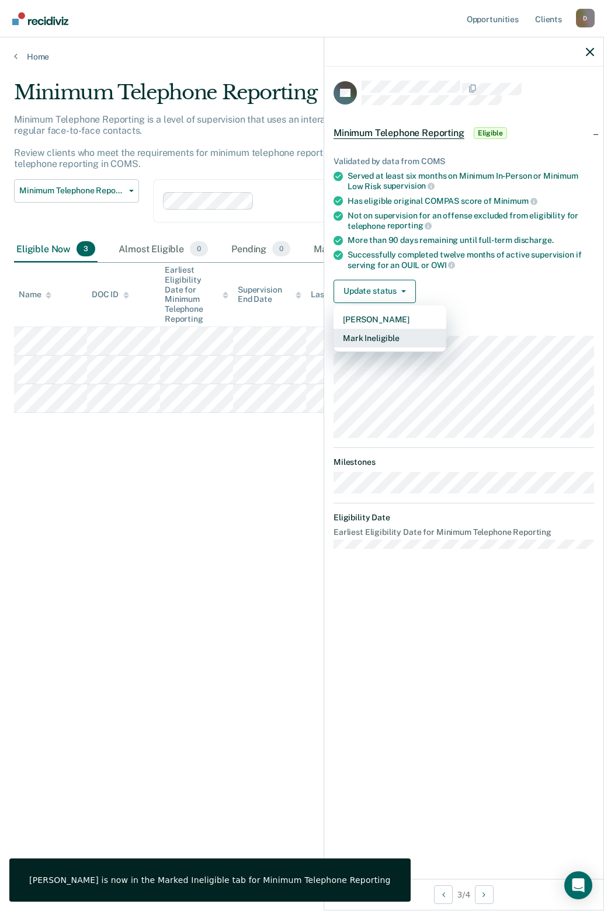
click at [350, 338] on button "Mark Ineligible" at bounding box center [390, 338] width 113 height 19
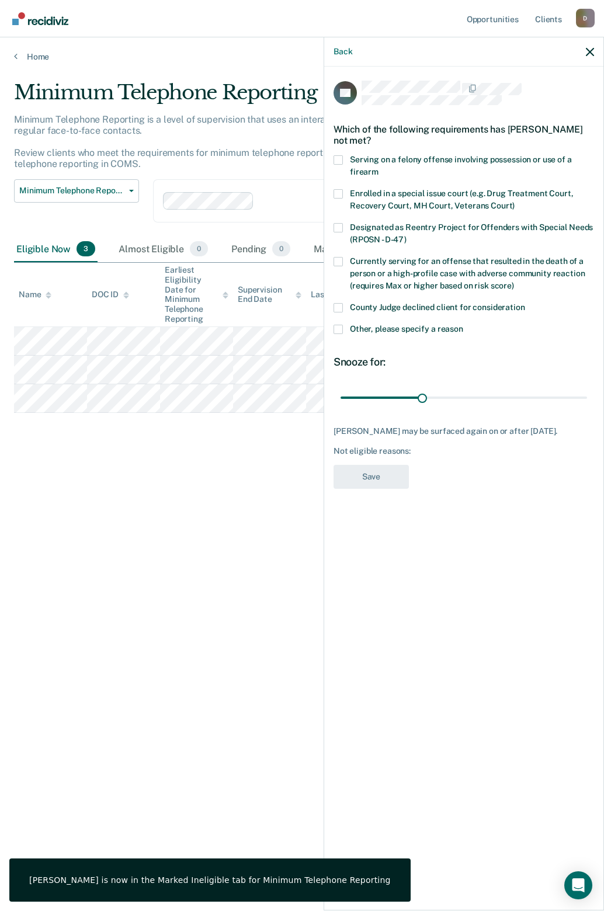
click at [338, 328] on span at bounding box center [338, 329] width 9 height 9
click at [463, 325] on input "Other, please specify a reason" at bounding box center [463, 325] width 0 height 0
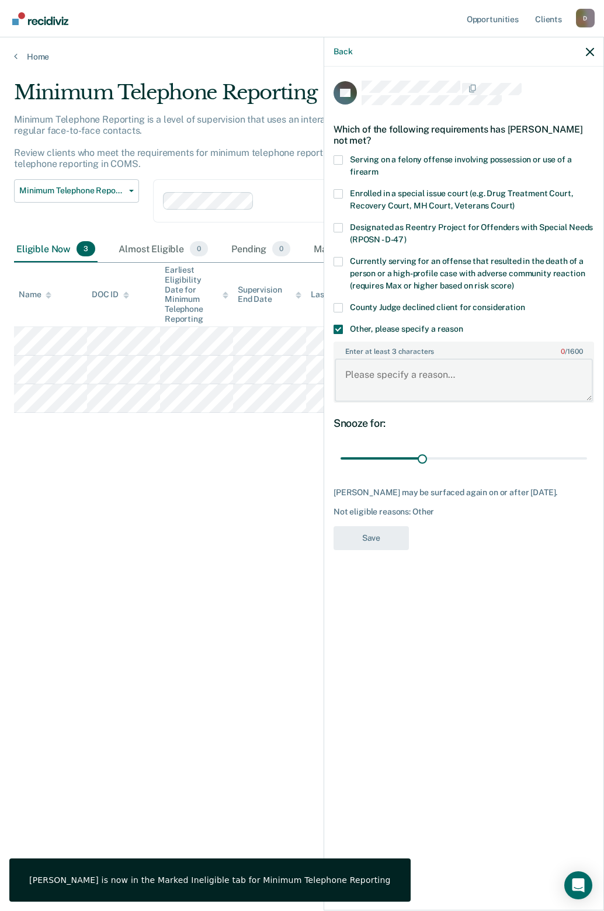
click at [374, 373] on textarea "Enter at least 3 characters 0 / 1600" at bounding box center [464, 380] width 258 height 43
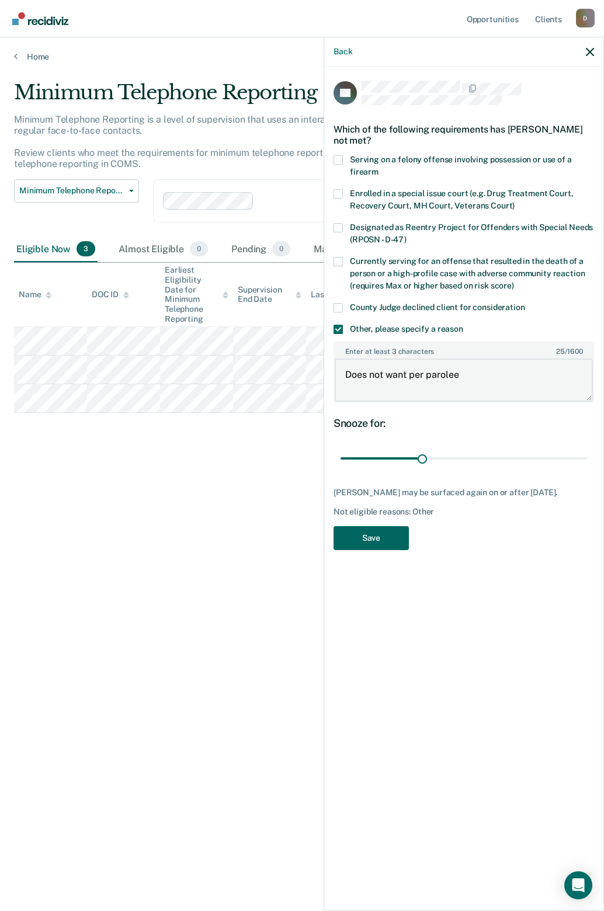
type textarea "Does not want per parolee"
click at [376, 549] on button "Save" at bounding box center [371, 538] width 75 height 24
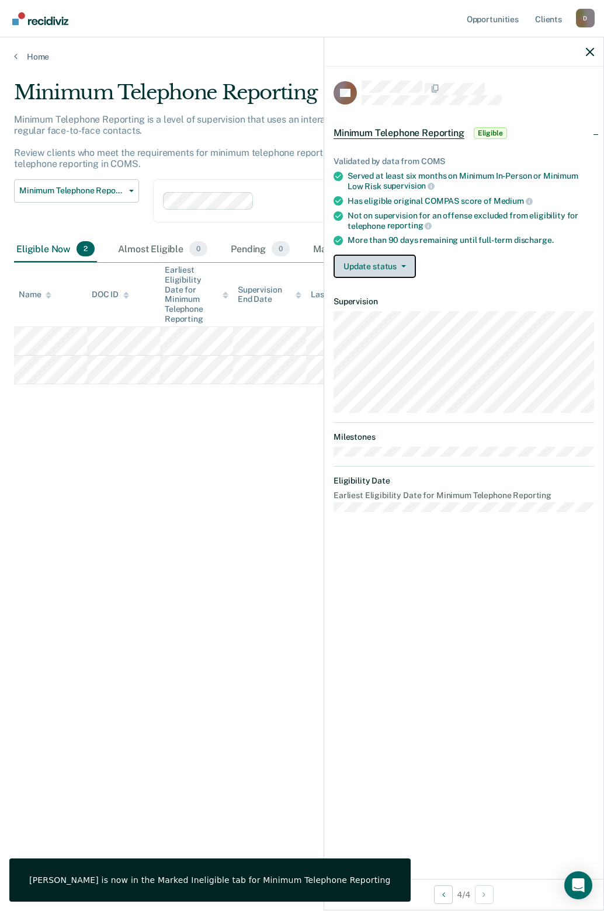
click at [401, 262] on button "Update status" at bounding box center [375, 266] width 82 height 23
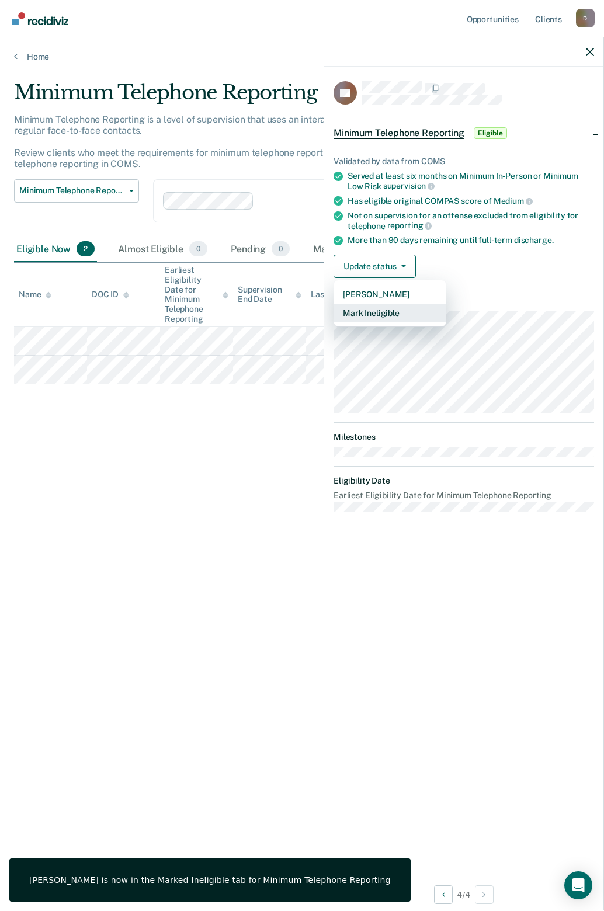
click at [374, 317] on button "Mark Ineligible" at bounding box center [390, 313] width 113 height 19
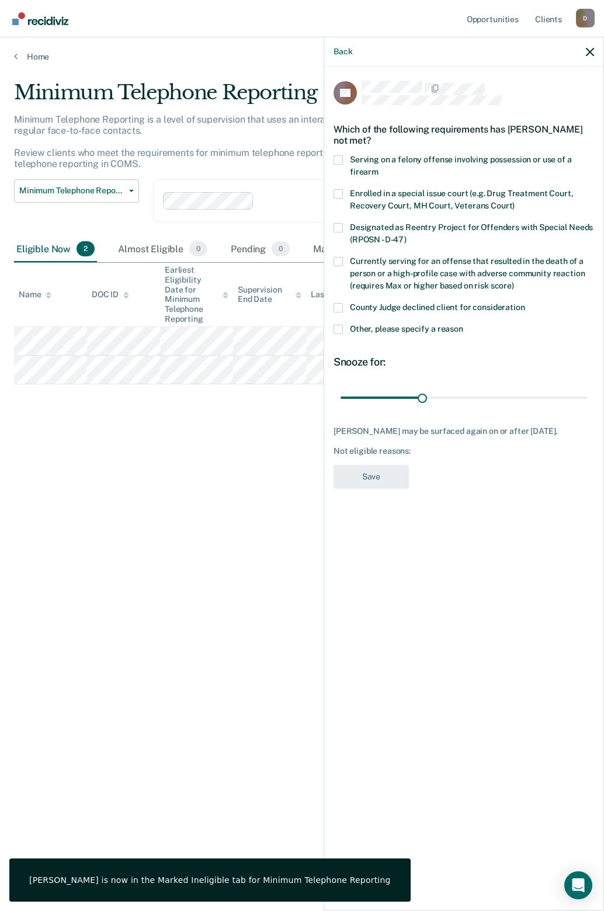
click at [336, 308] on span at bounding box center [338, 307] width 9 height 9
click at [525, 303] on input "County Judge declined client for consideration" at bounding box center [525, 303] width 0 height 0
click at [346, 472] on button "Save" at bounding box center [371, 477] width 75 height 24
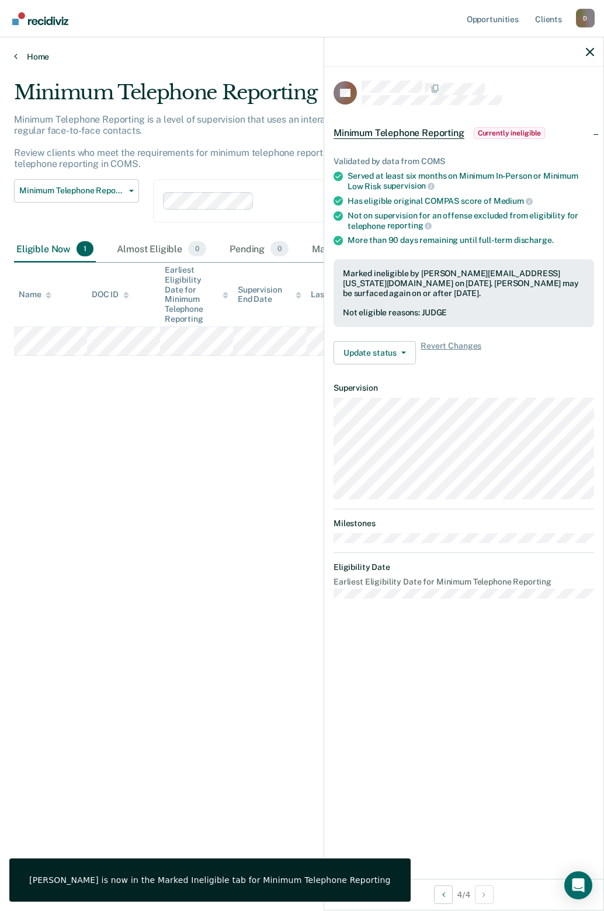
click at [28, 53] on link "Home" at bounding box center [302, 56] width 576 height 11
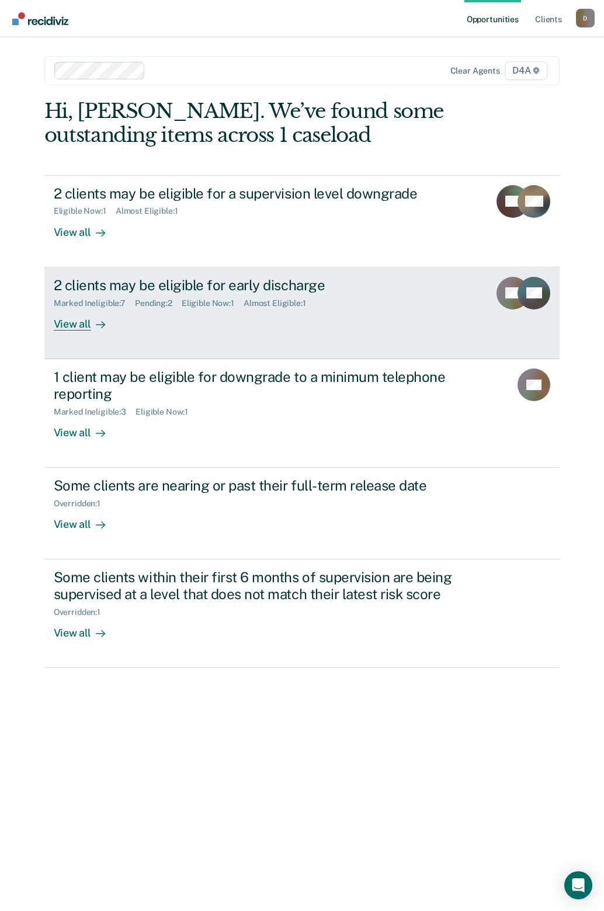
click at [84, 324] on div "View all" at bounding box center [86, 319] width 65 height 23
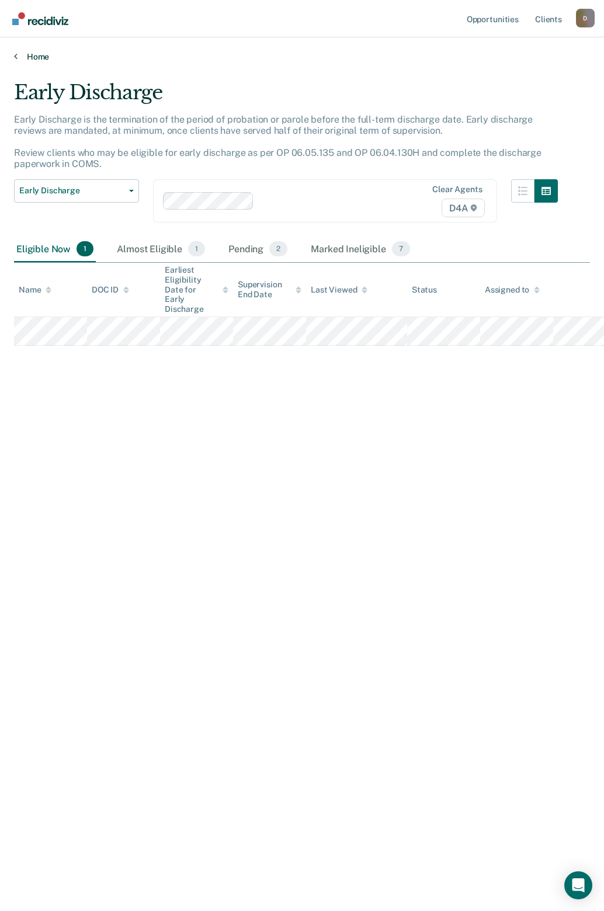
click at [32, 57] on link "Home" at bounding box center [302, 56] width 576 height 11
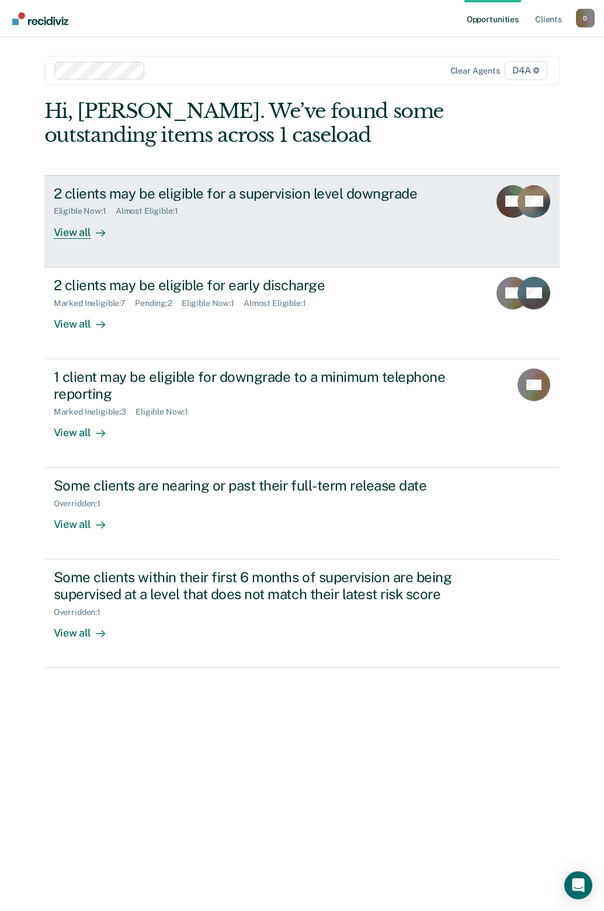
click at [70, 232] on div "View all" at bounding box center [86, 227] width 65 height 23
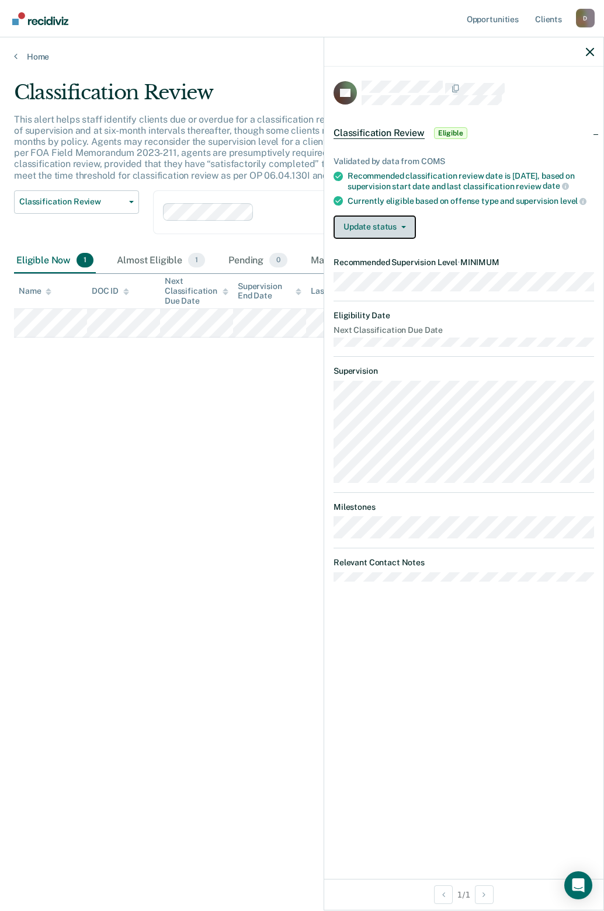
click at [376, 226] on button "Update status" at bounding box center [375, 227] width 82 height 23
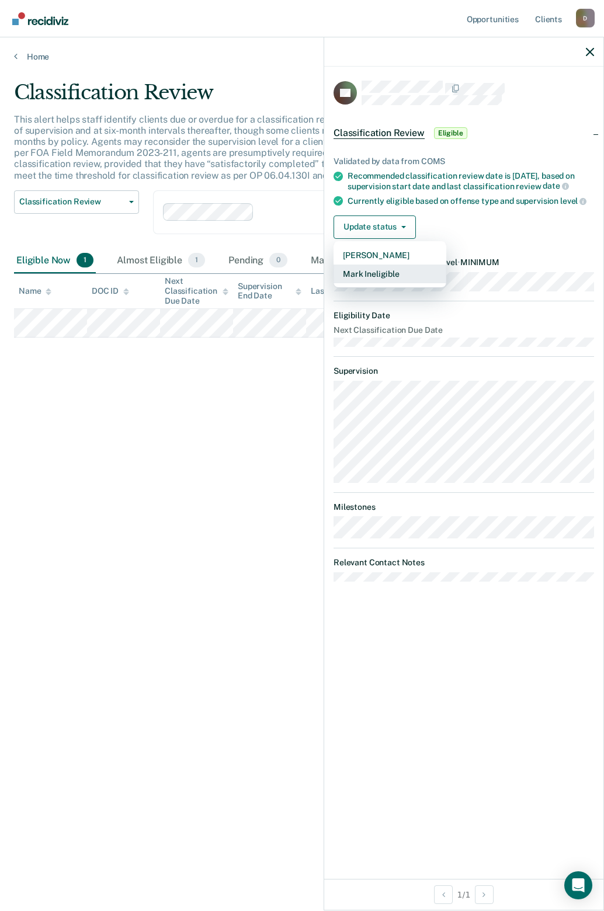
click at [366, 276] on button "Mark Ineligible" at bounding box center [390, 274] width 113 height 19
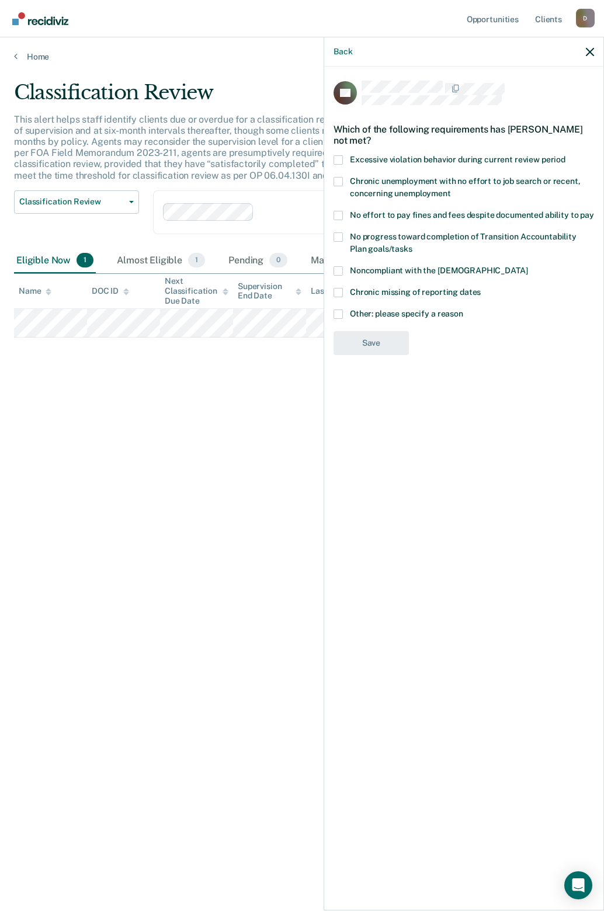
click at [339, 310] on span at bounding box center [338, 314] width 9 height 9
click at [463, 310] on input "Other: please specify a reason" at bounding box center [463, 310] width 0 height 0
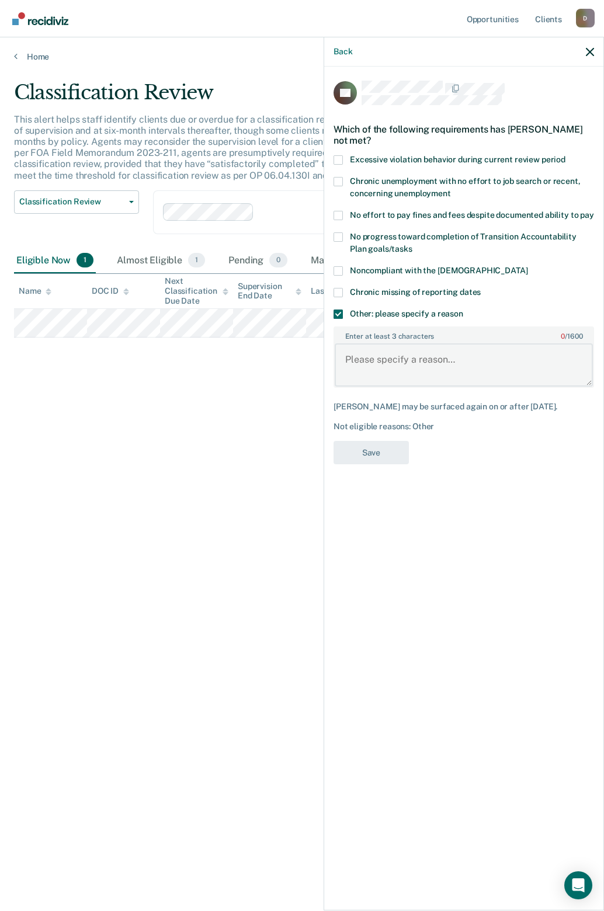
click at [355, 362] on textarea "Enter at least 3 characters 0 / 1600" at bounding box center [464, 364] width 258 height 43
type textarea "SOR"
click at [388, 460] on button "Save" at bounding box center [371, 453] width 75 height 24
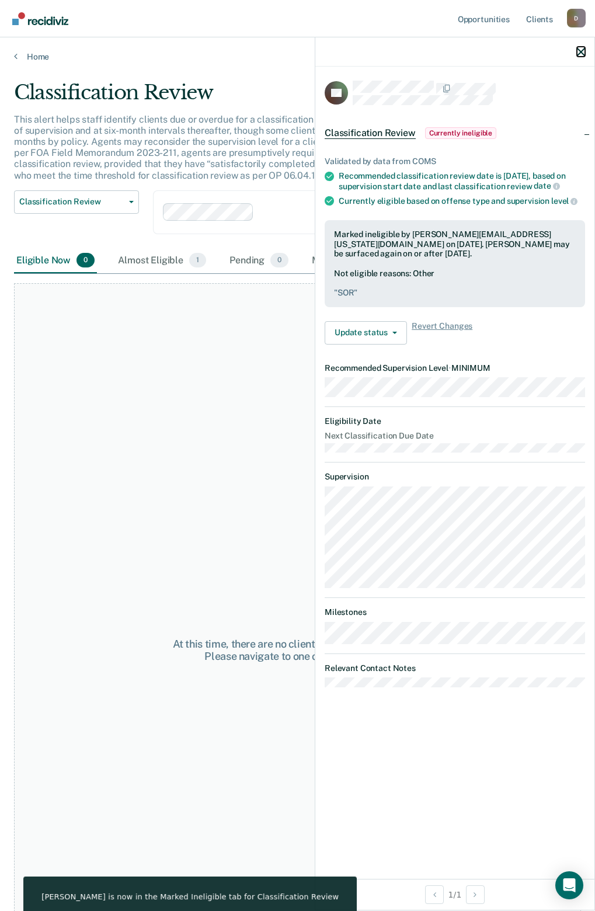
click at [583, 53] on icon "button" at bounding box center [581, 52] width 8 height 8
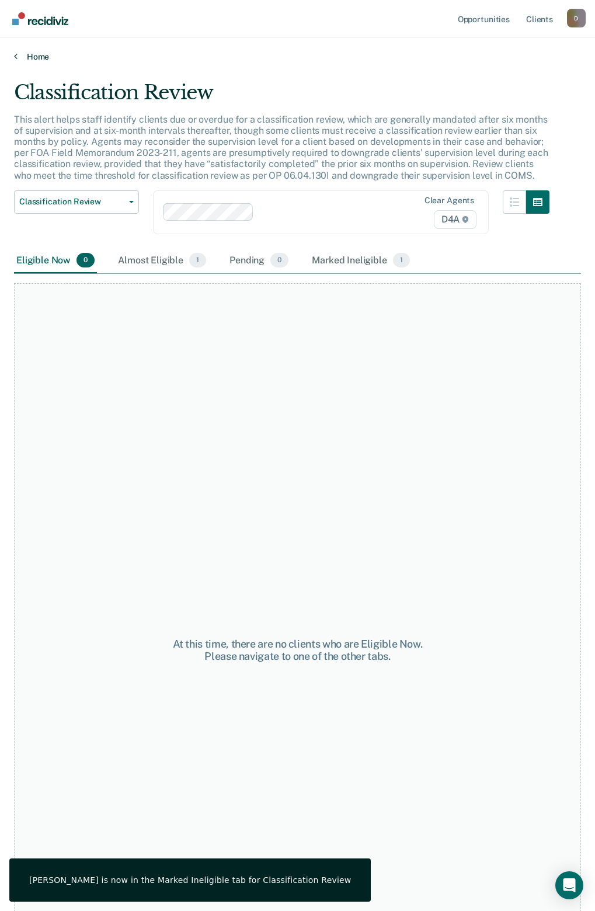
click at [37, 56] on link "Home" at bounding box center [297, 56] width 567 height 11
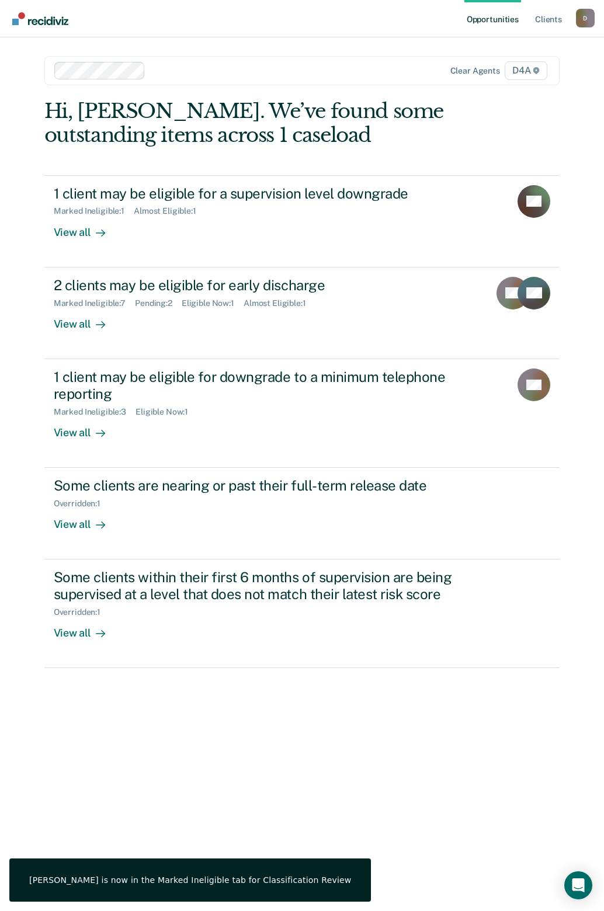
click at [39, 19] on img "Go to Recidiviz Home" at bounding box center [40, 18] width 56 height 13
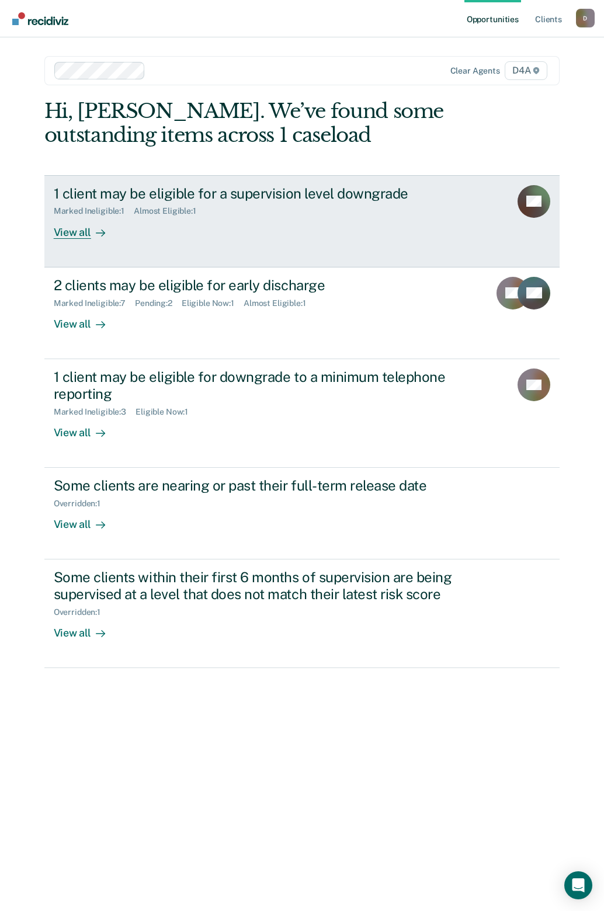
click at [71, 225] on div "View all" at bounding box center [86, 227] width 65 height 23
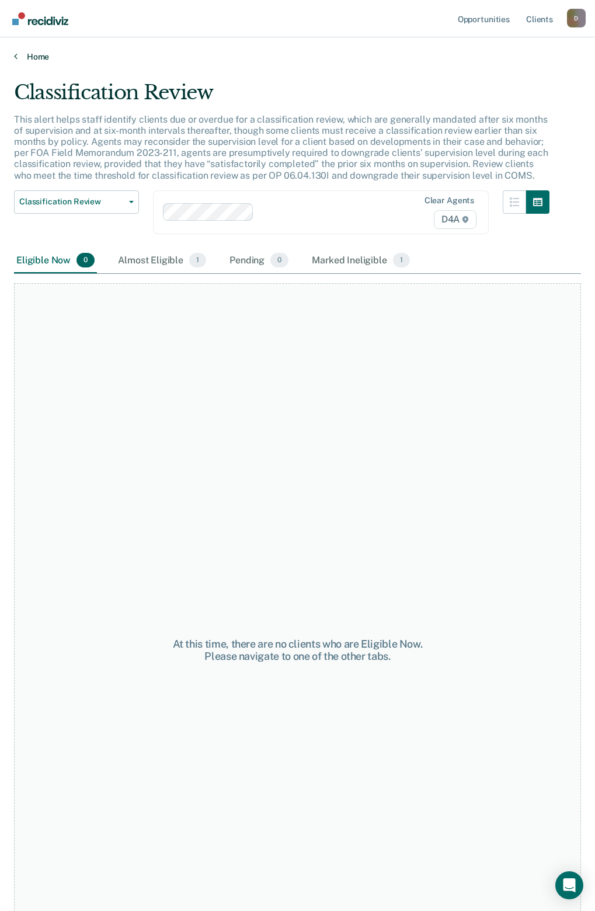
click at [32, 57] on link "Home" at bounding box center [297, 56] width 567 height 11
